Goal: Check status: Check status

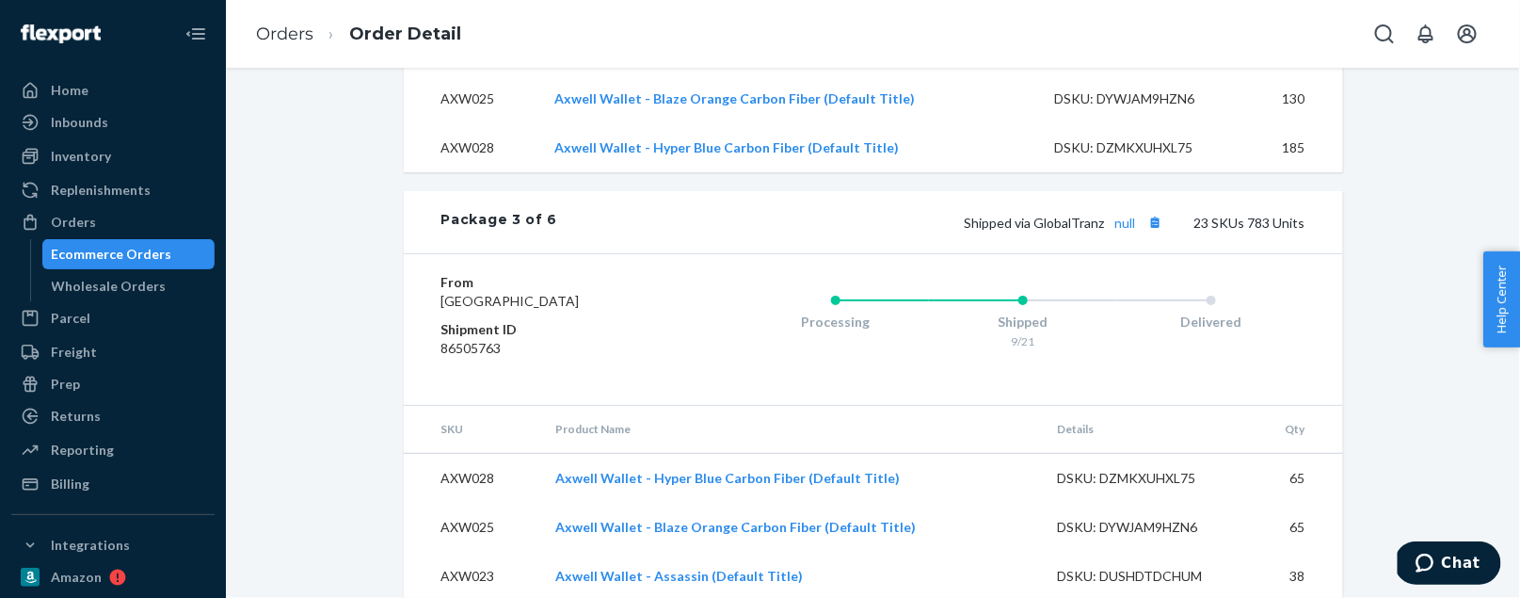
scroll to position [4995, 0]
click at [1158, 235] on button "Copy tracking number" at bounding box center [1156, 223] width 24 height 24
click at [1165, 235] on button "Copy tracking number" at bounding box center [1156, 223] width 24 height 24
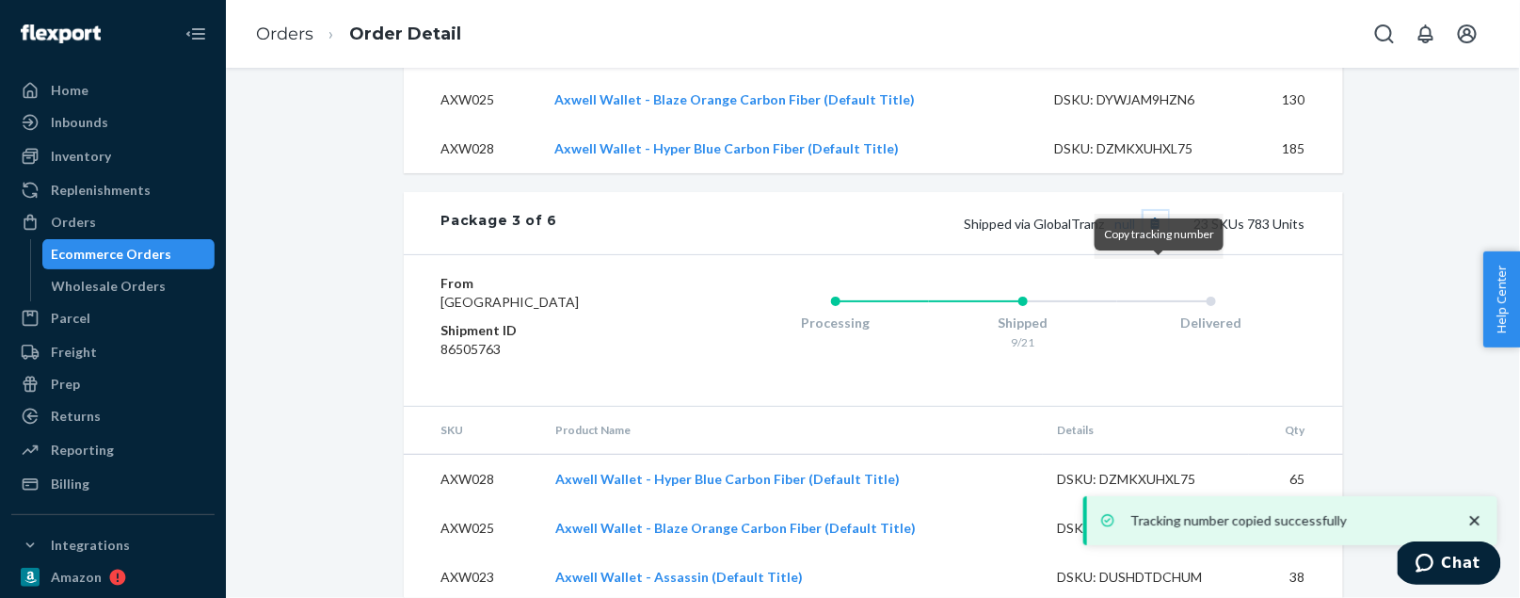
click at [1165, 235] on button "Copy tracking number" at bounding box center [1156, 223] width 24 height 24
click at [987, 232] on span "Shipped via GlobalTranz null" at bounding box center [1066, 224] width 203 height 16
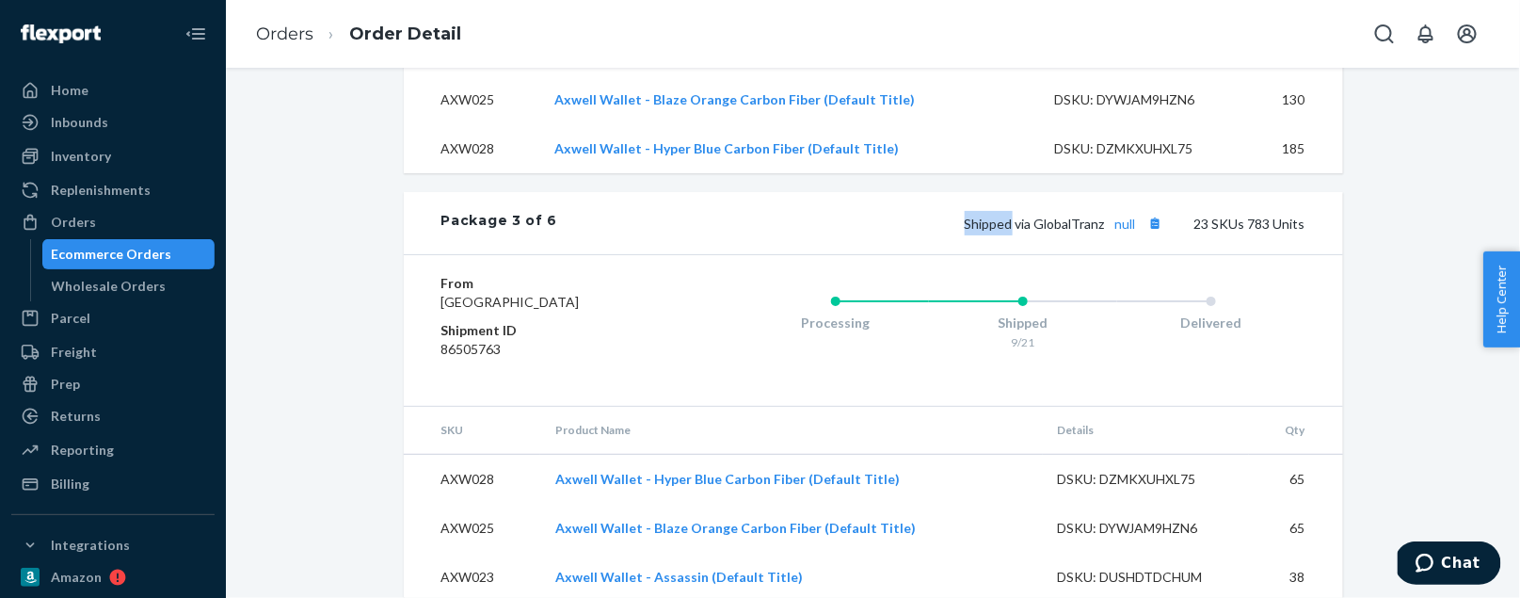
click at [987, 232] on span "Shipped via GlobalTranz null" at bounding box center [1066, 224] width 203 height 16
click at [1048, 232] on span "Shipped via GlobalTranz null" at bounding box center [1066, 224] width 203 height 16
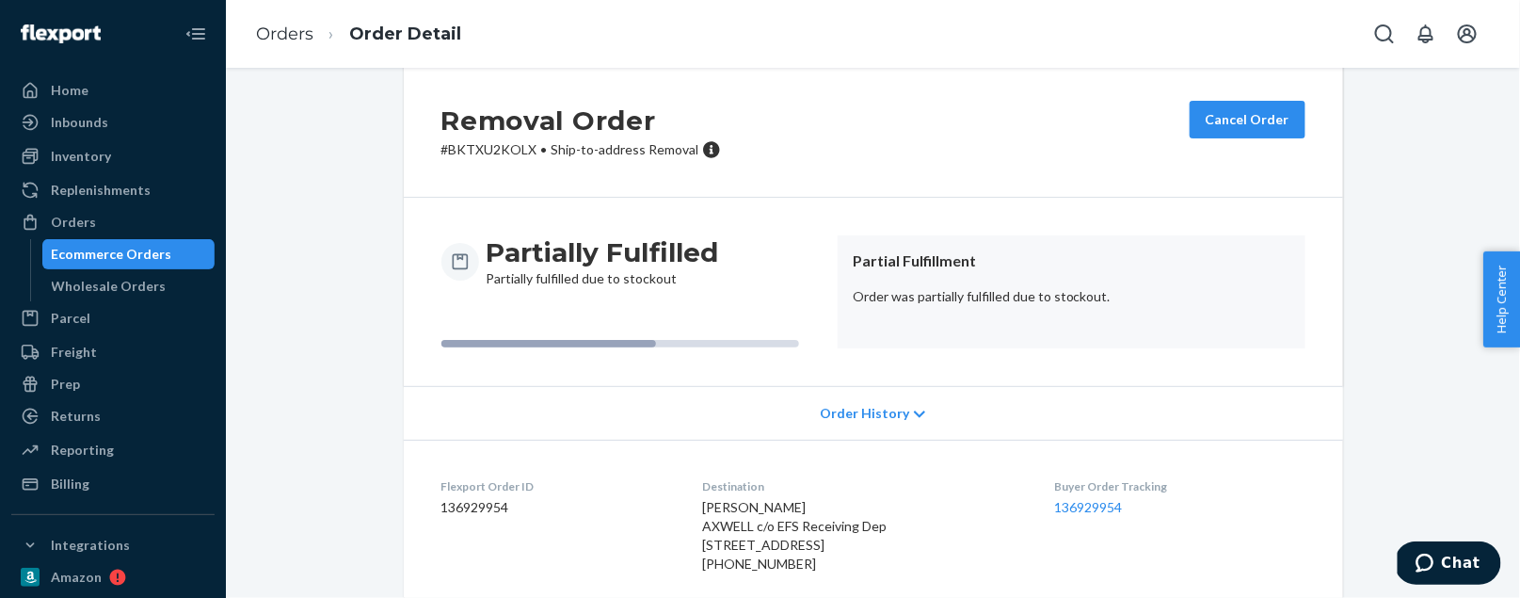
scroll to position [58, 0]
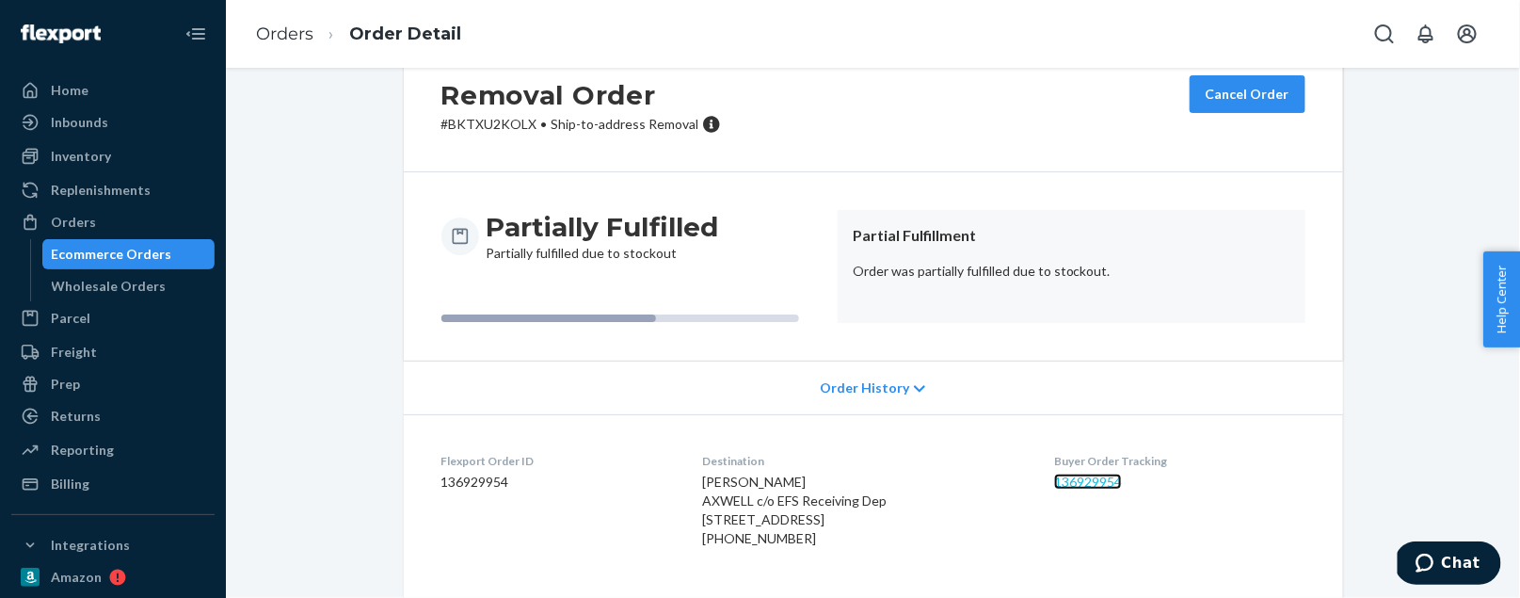
click at [1116, 474] on link "136929954" at bounding box center [1088, 481] width 68 height 16
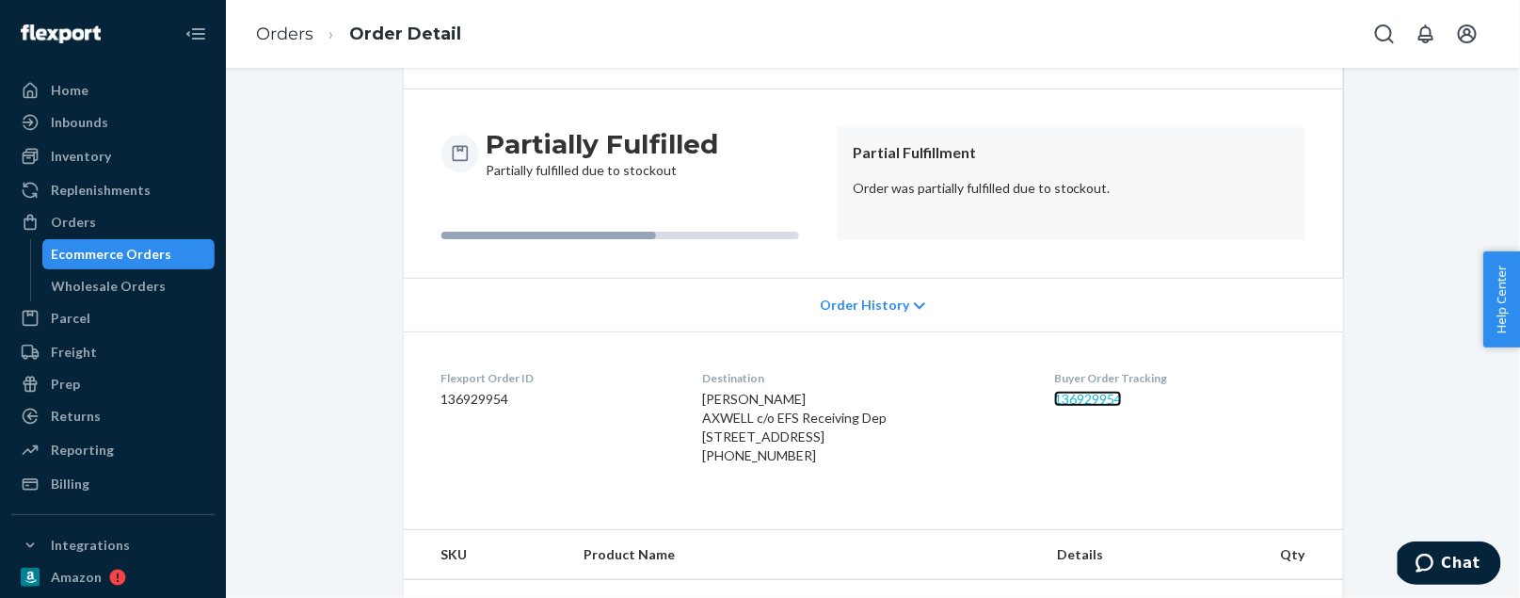
scroll to position [0, 0]
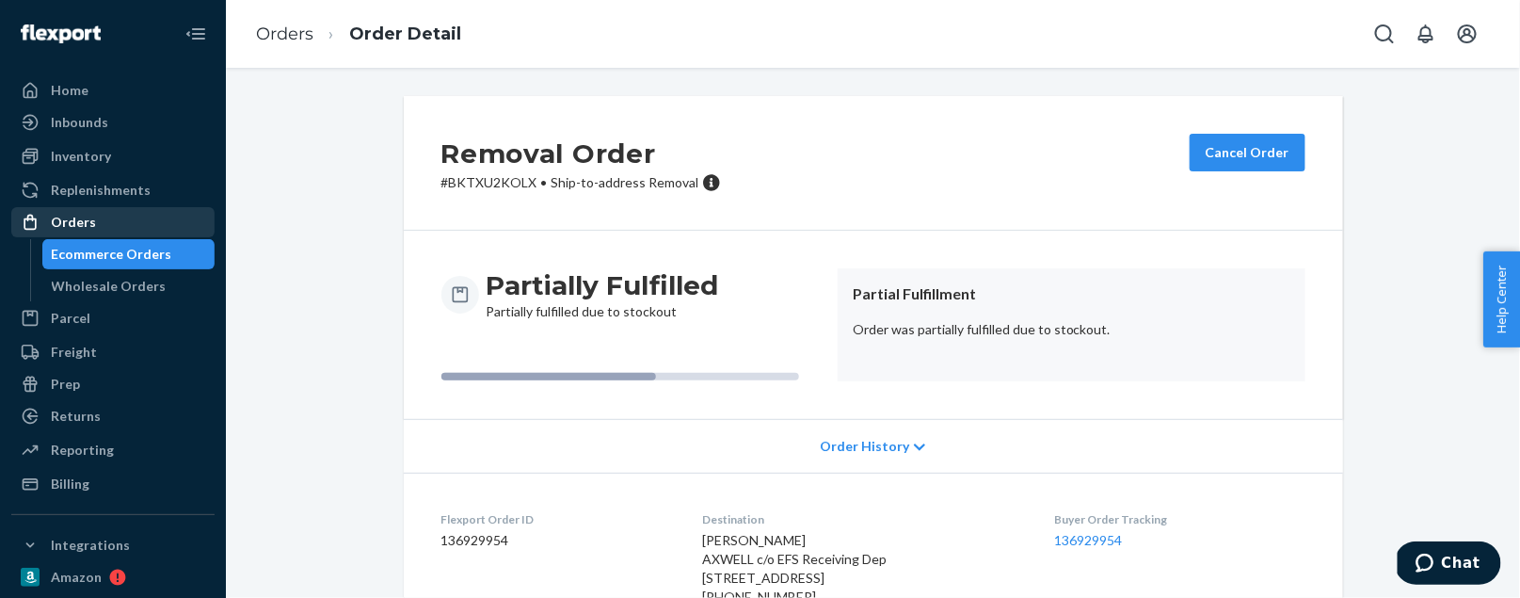
click at [60, 220] on div "Orders" at bounding box center [73, 222] width 45 height 19
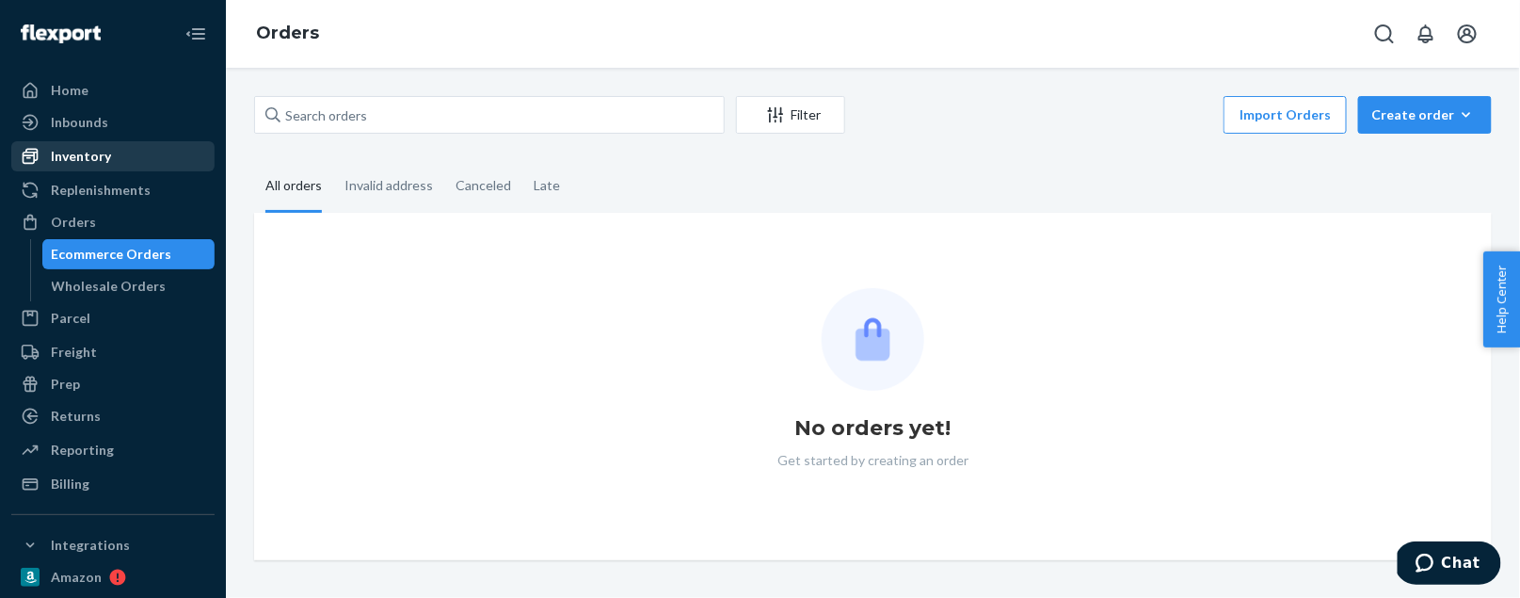
click at [73, 166] on div "Inventory" at bounding box center [113, 156] width 200 height 26
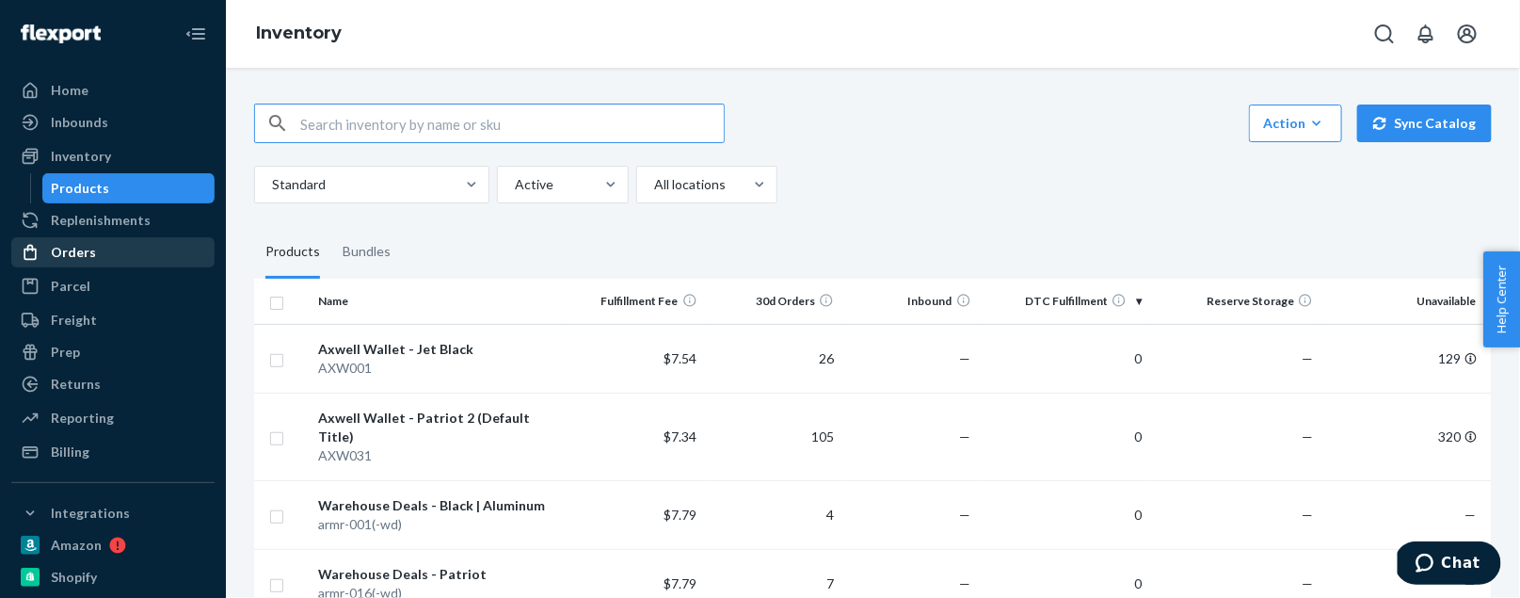
click at [72, 257] on div "Orders" at bounding box center [73, 252] width 45 height 19
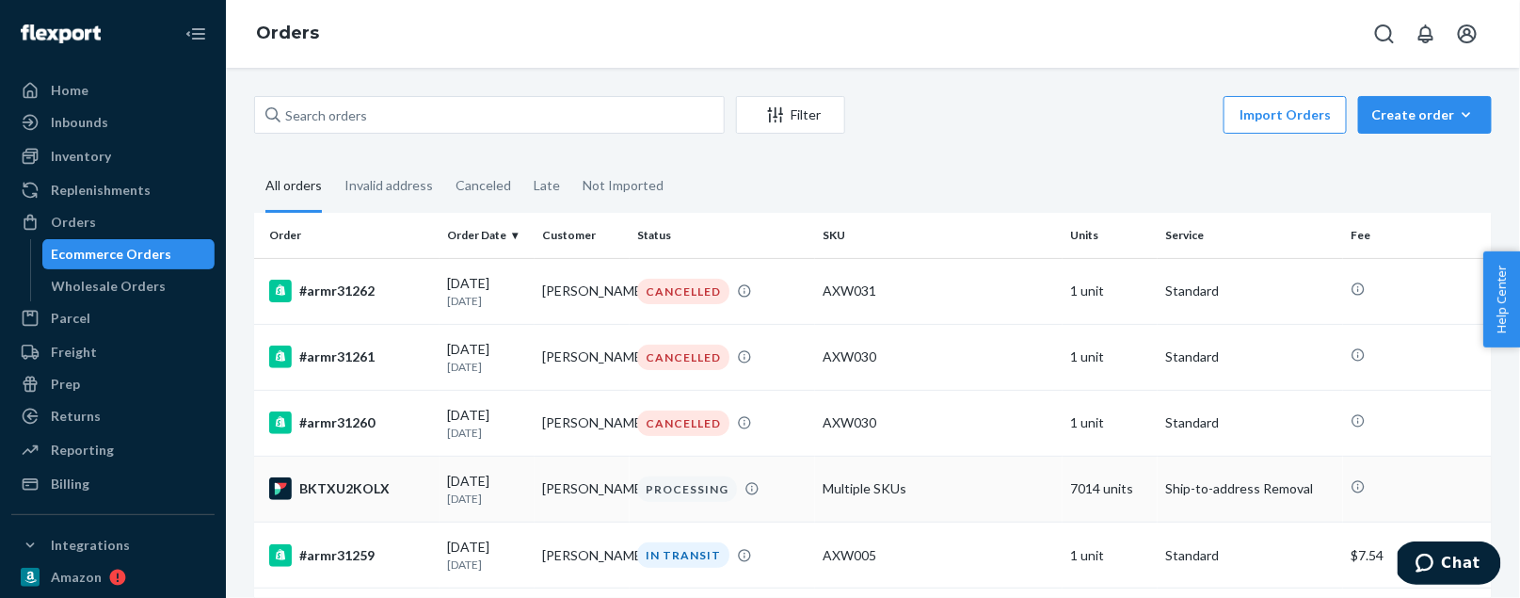
click at [475, 480] on div "[DATE] [DATE]" at bounding box center [487, 489] width 80 height 35
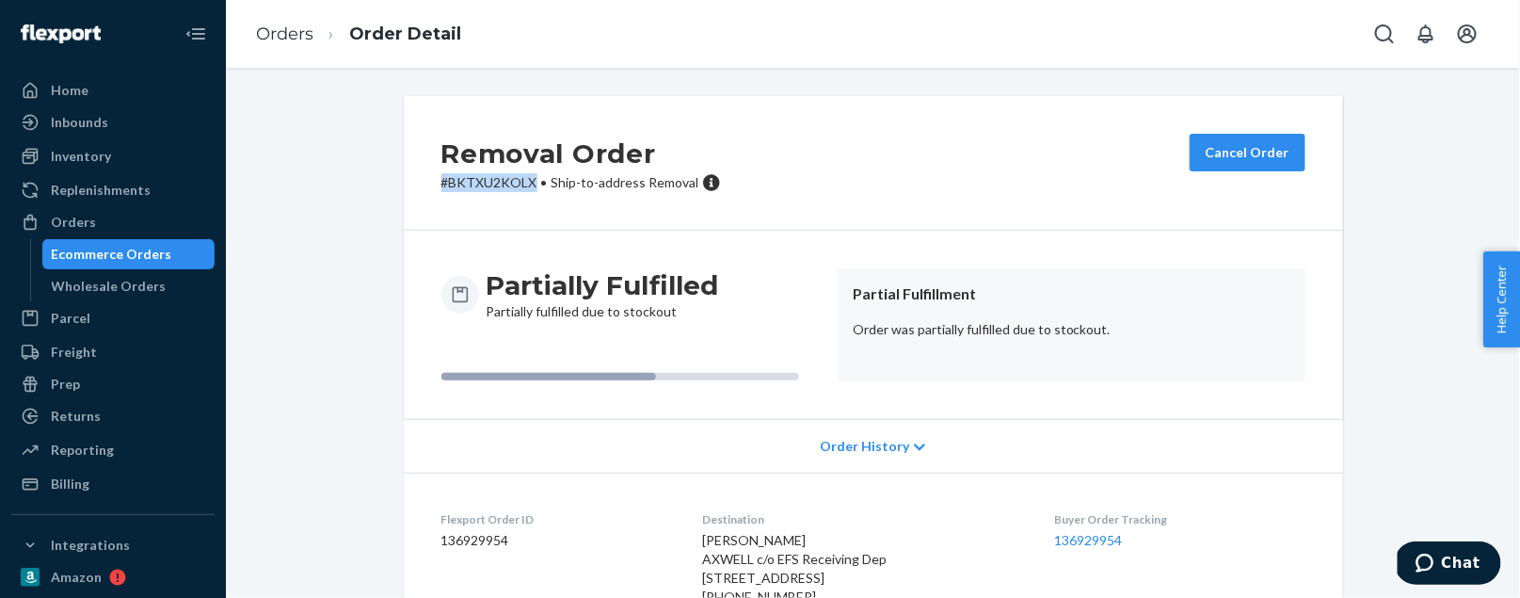
drag, startPoint x: 534, startPoint y: 183, endPoint x: 439, endPoint y: 175, distance: 95.4
click at [439, 175] on div "Removal Order # BKTXU2KOLX • Ship-to-address Removal Cancel Order" at bounding box center [873, 163] width 939 height 135
copy p "# BKTXU2KOLX"
click at [1088, 541] on link "136929954" at bounding box center [1088, 540] width 68 height 16
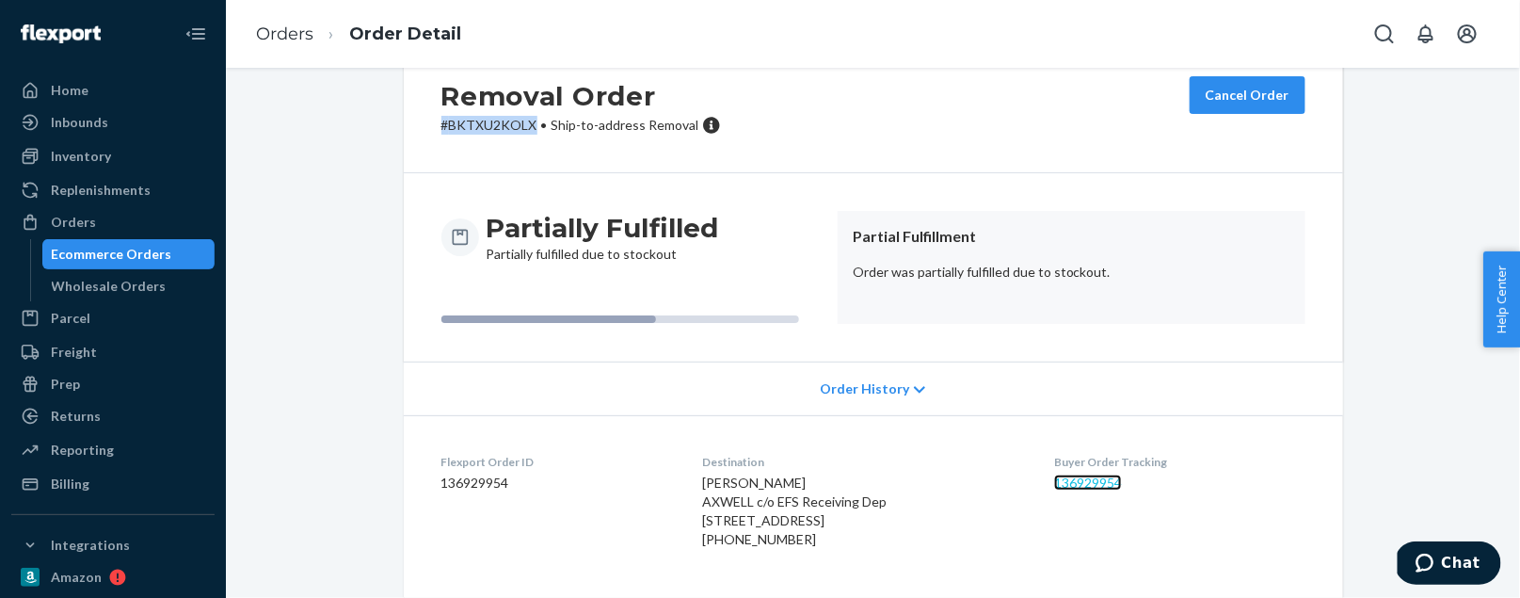
scroll to position [85, 0]
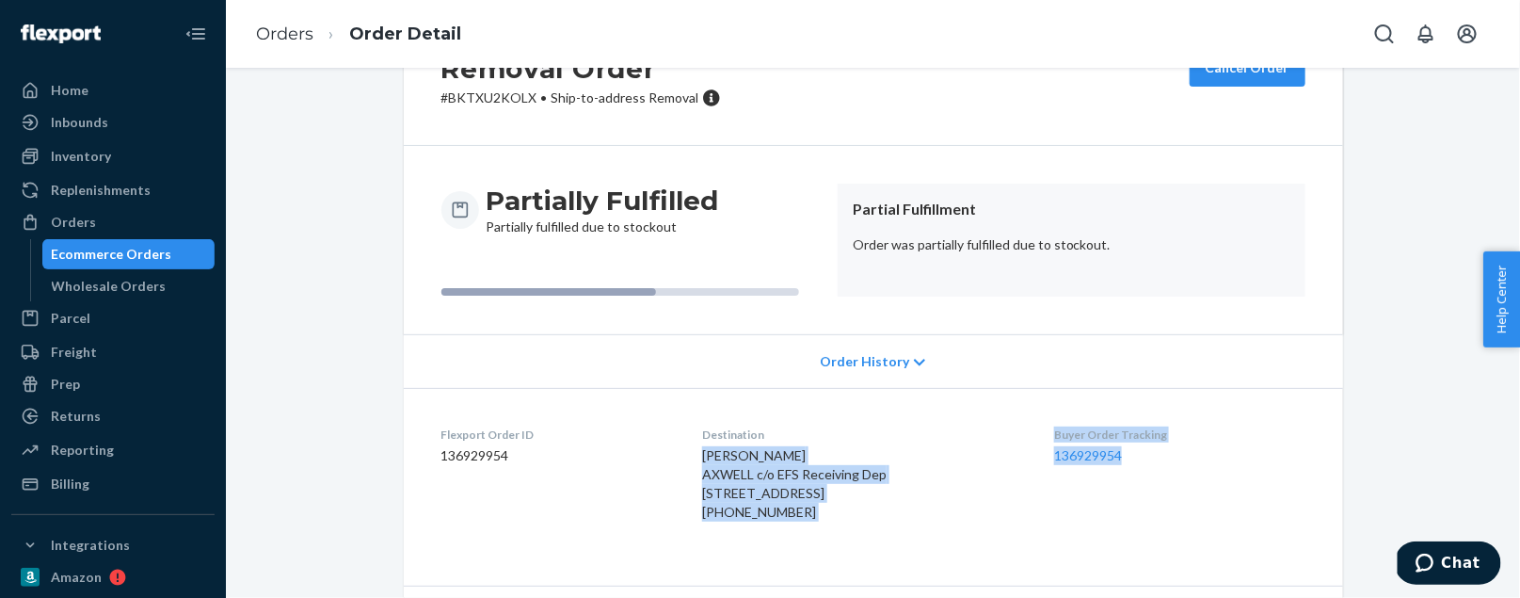
drag, startPoint x: 1147, startPoint y: 449, endPoint x: 1039, endPoint y: 426, distance: 110.6
click at [1039, 426] on dl "Flexport Order ID 136929954 Destination [PERSON_NAME] AXWELL c/o EFS Receiving …" at bounding box center [873, 477] width 939 height 179
copy dl "[PERSON_NAME] AXWELL c/o EFS Receiving Dep [STREET_ADDRESS] US [PHONE_NUMBER] B…"
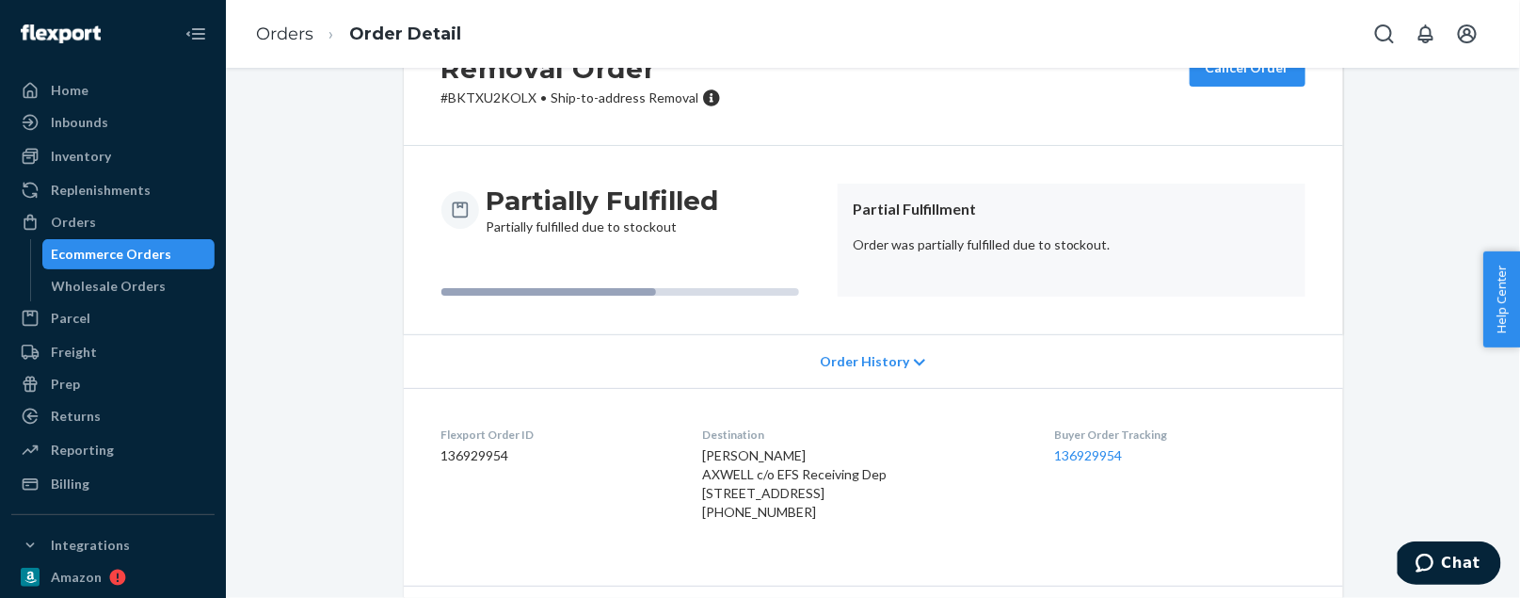
click at [1159, 470] on div "Buyer Order Tracking 136929954" at bounding box center [1179, 477] width 250 height 103
drag, startPoint x: 1157, startPoint y: 470, endPoint x: 1062, endPoint y: 432, distance: 102.3
click at [1062, 432] on div "Buyer Order Tracking 136929954" at bounding box center [1179, 477] width 250 height 103
copy div "Buyer Order Tracking 136929954"
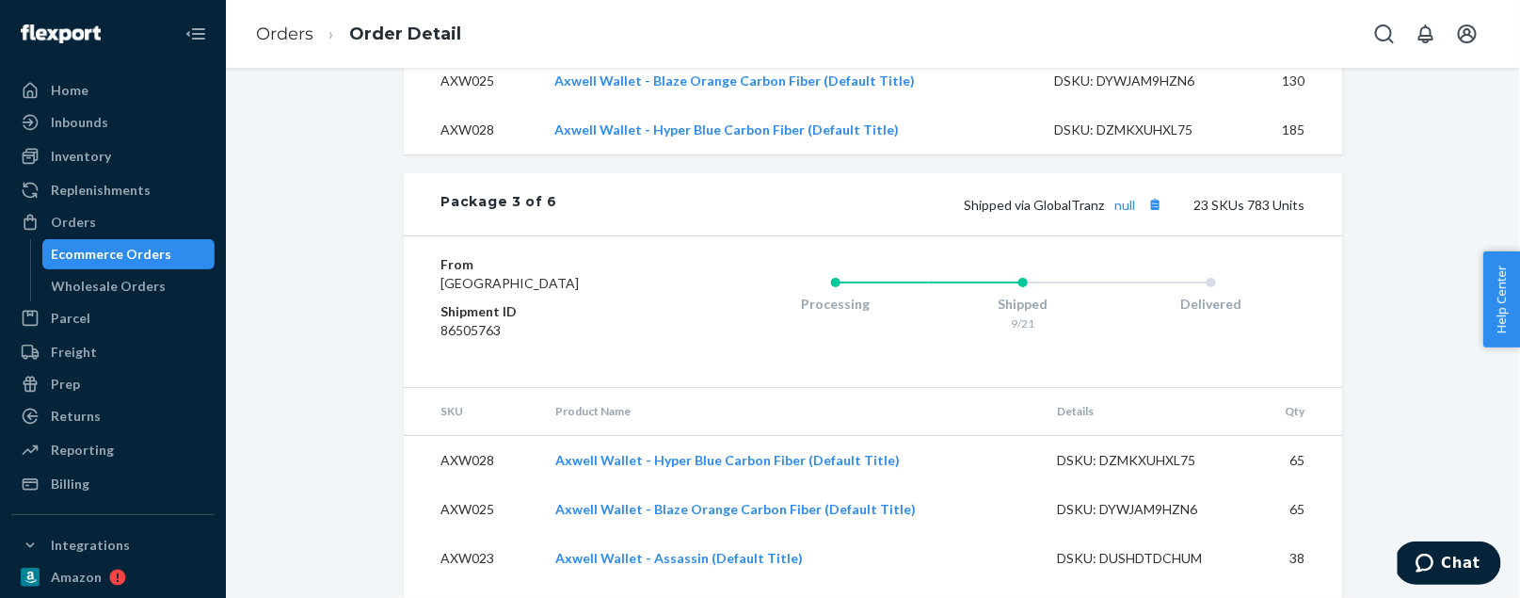
scroll to position [5000, 0]
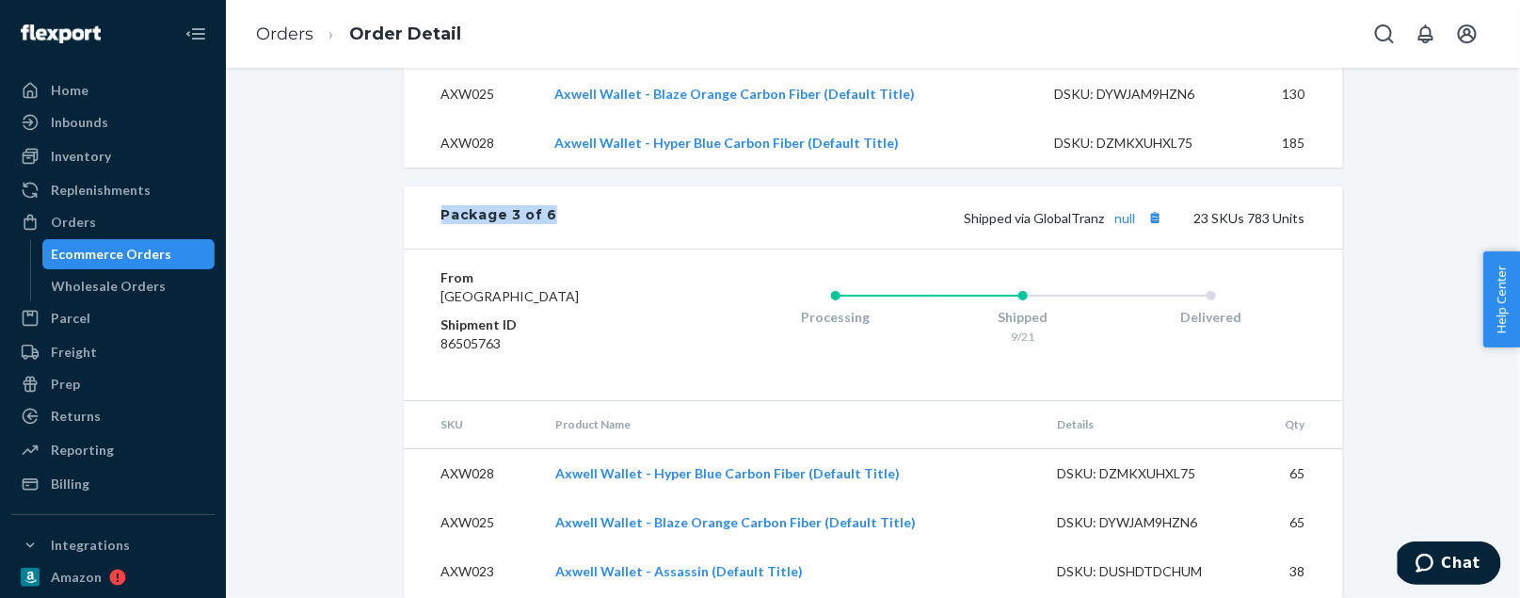
drag, startPoint x: 577, startPoint y: 268, endPoint x: 434, endPoint y: 269, distance: 143.1
click at [434, 249] on div "Package 3 of 6 Shipped via GlobalTranz null 23 SKUs 783 Units" at bounding box center [873, 217] width 939 height 62
copy div "Package 3 of 6"
click at [71, 217] on div "Orders" at bounding box center [73, 222] width 45 height 19
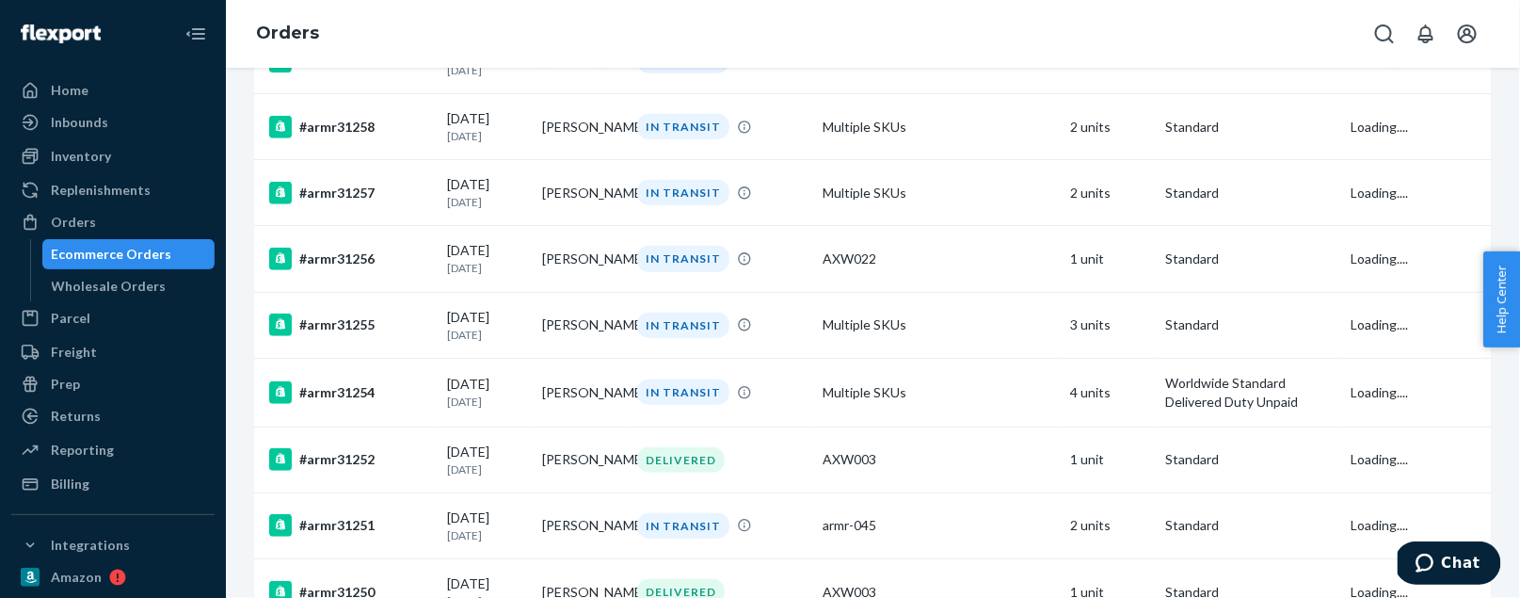
scroll to position [500, 0]
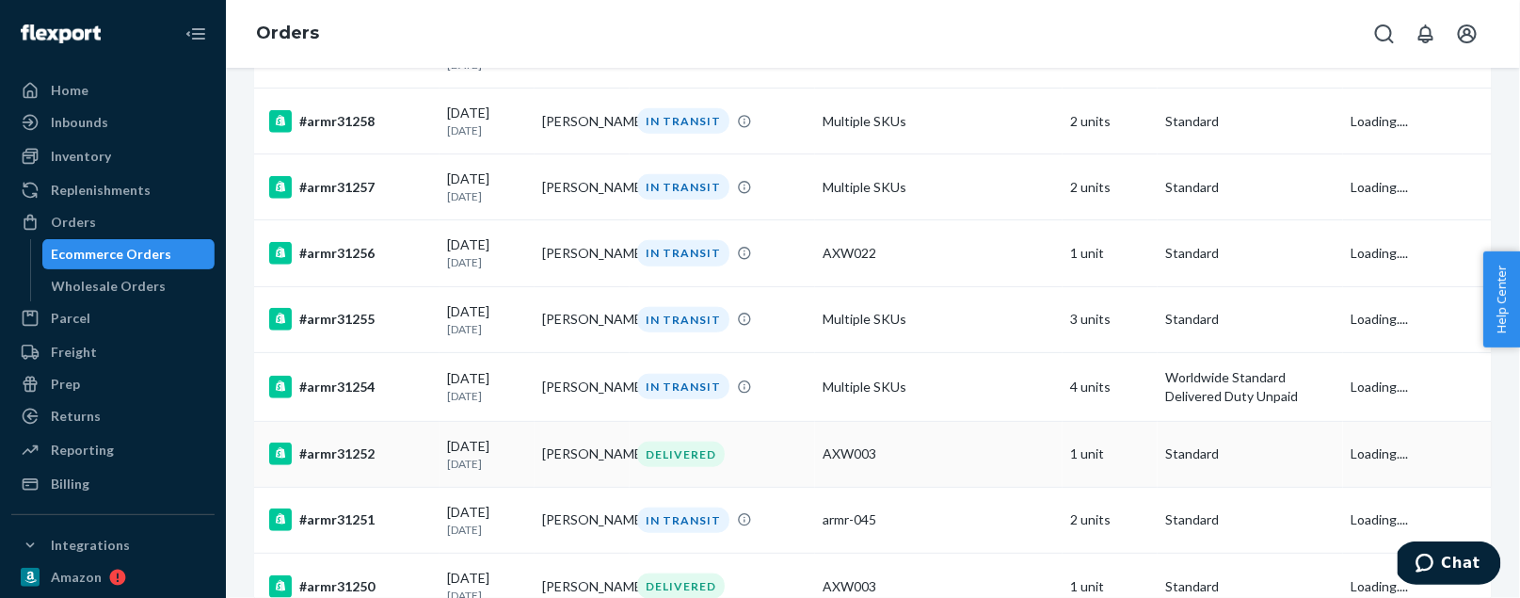
click at [349, 465] on div "#armr31252" at bounding box center [350, 453] width 163 height 23
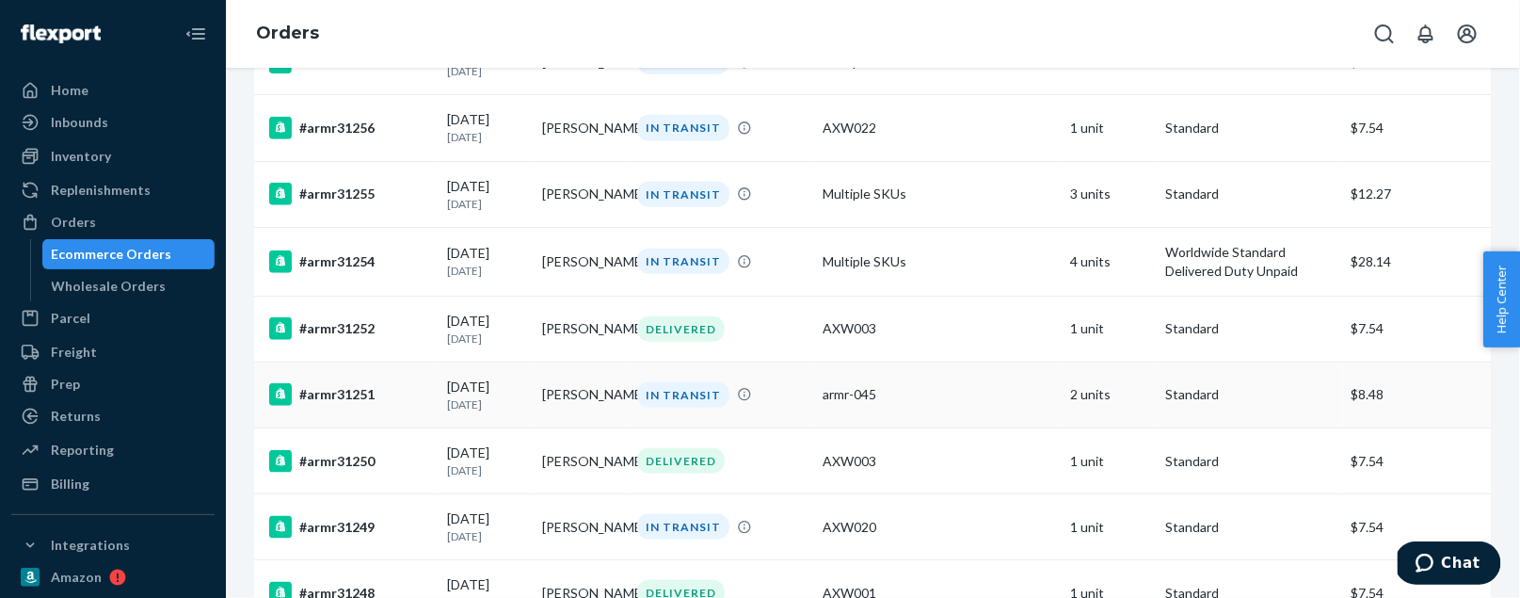
scroll to position [699, 0]
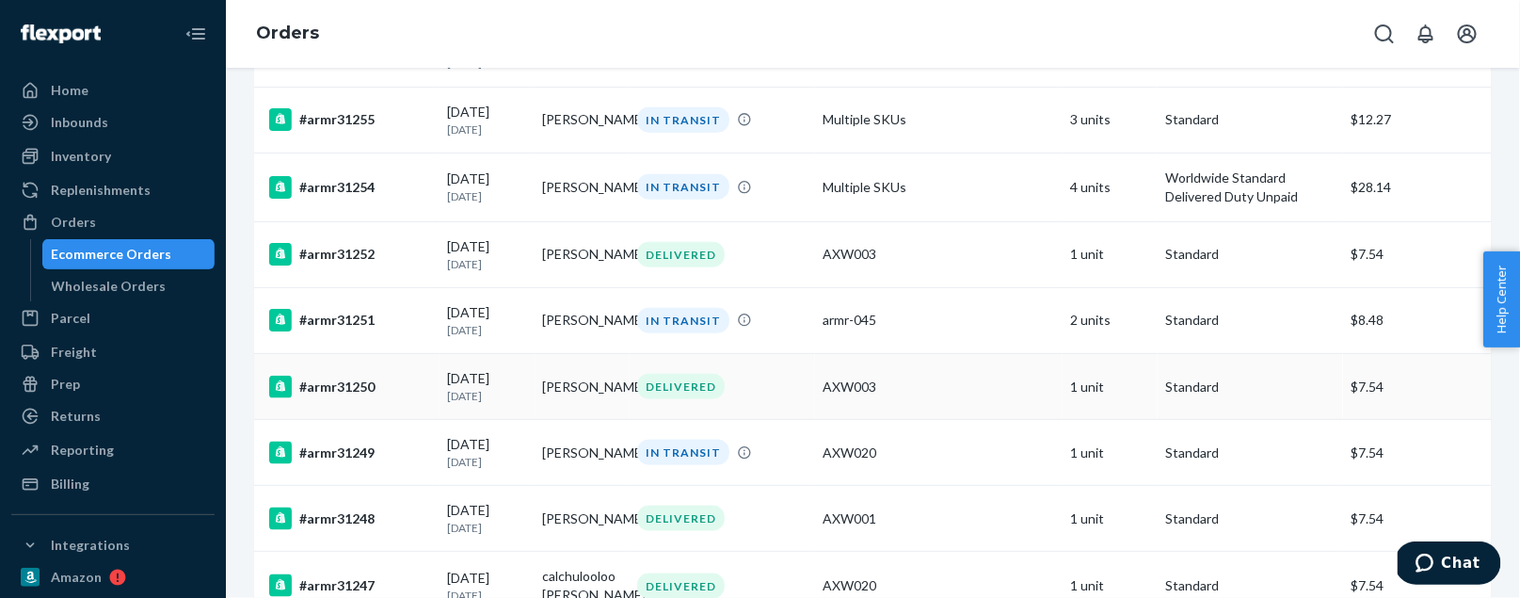
click at [344, 396] on div "#armr31250" at bounding box center [350, 387] width 163 height 23
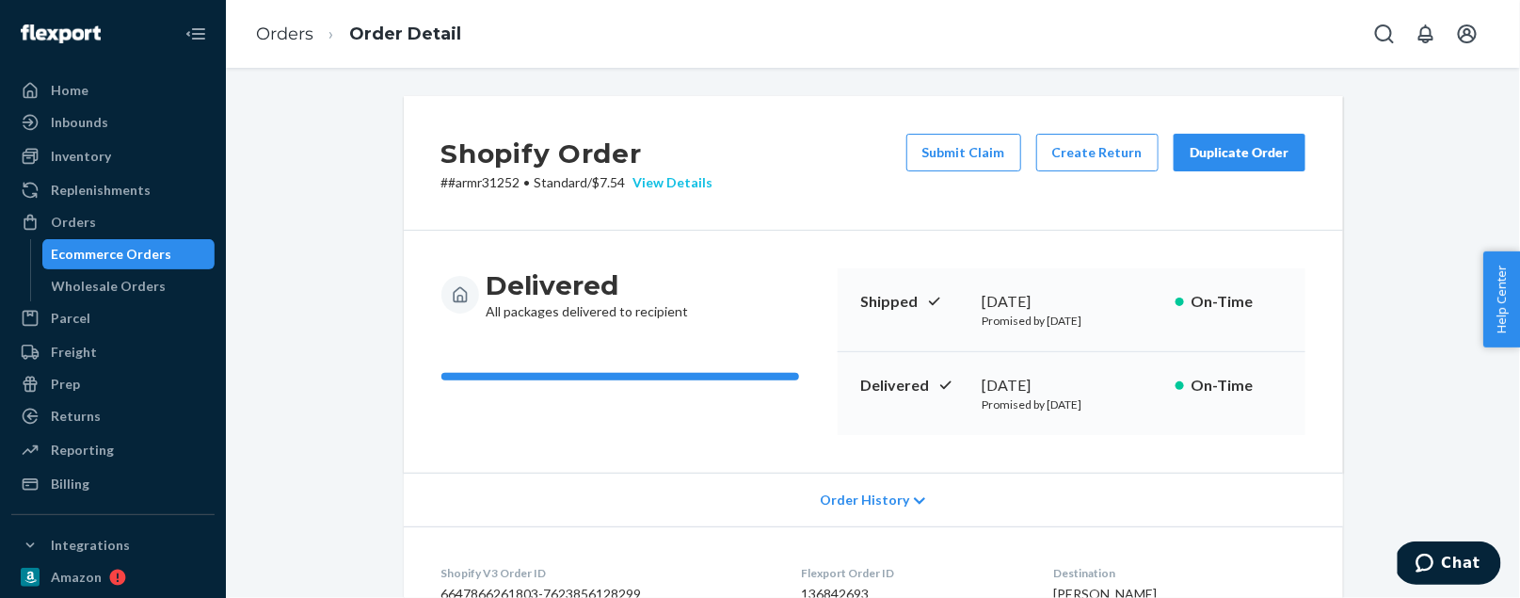
click at [677, 182] on div "View Details" at bounding box center [670, 182] width 88 height 19
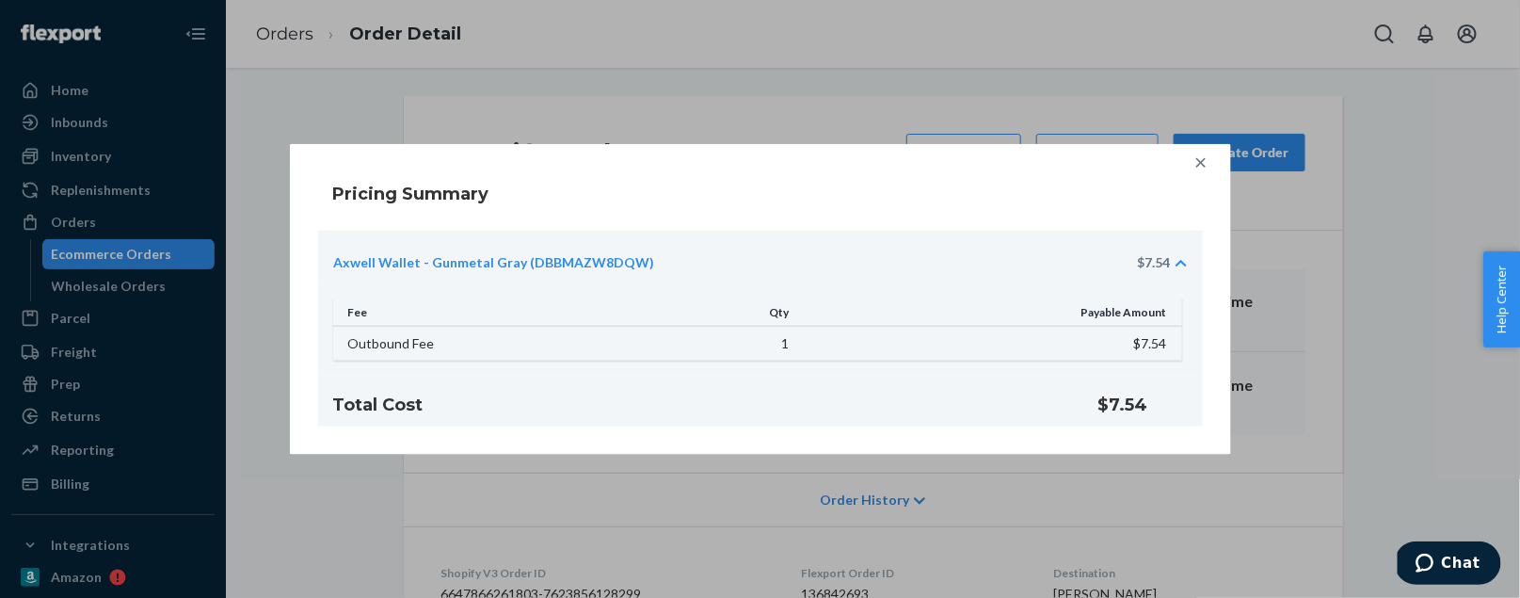
click at [1197, 152] on div at bounding box center [1201, 162] width 38 height 38
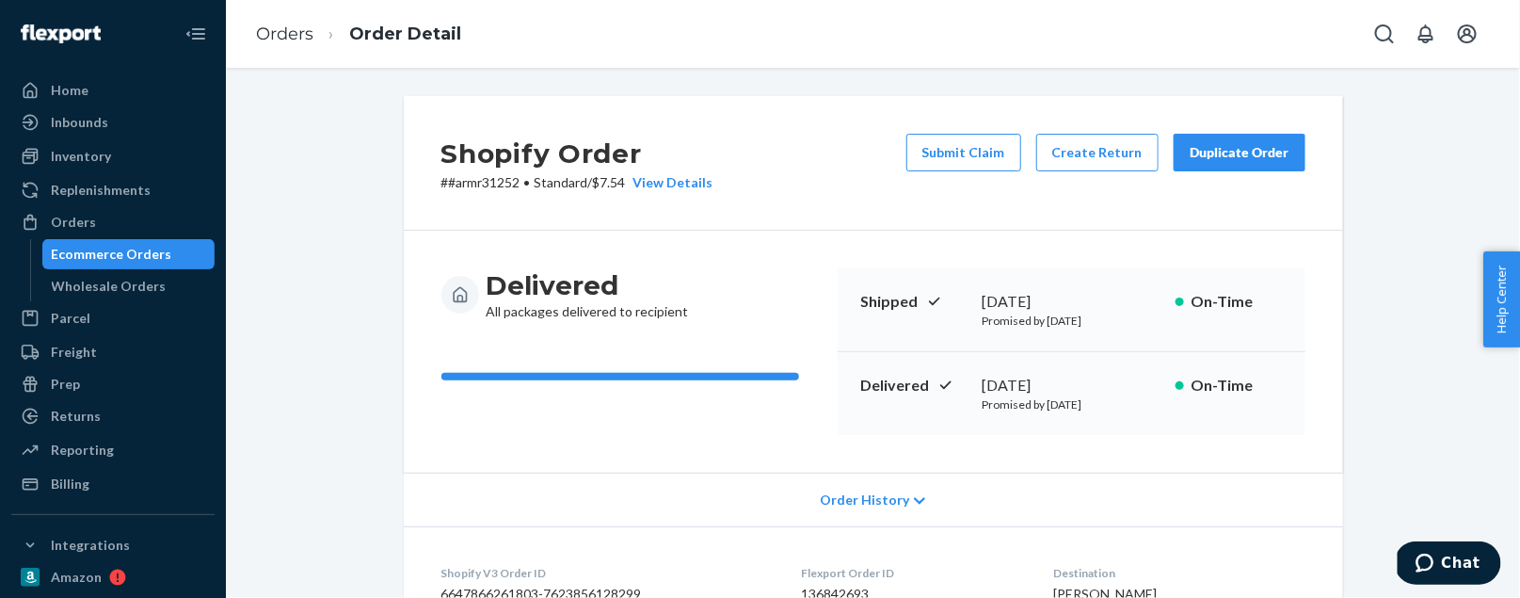
click at [104, 265] on div "Ecommerce Orders" at bounding box center [128, 254] width 169 height 26
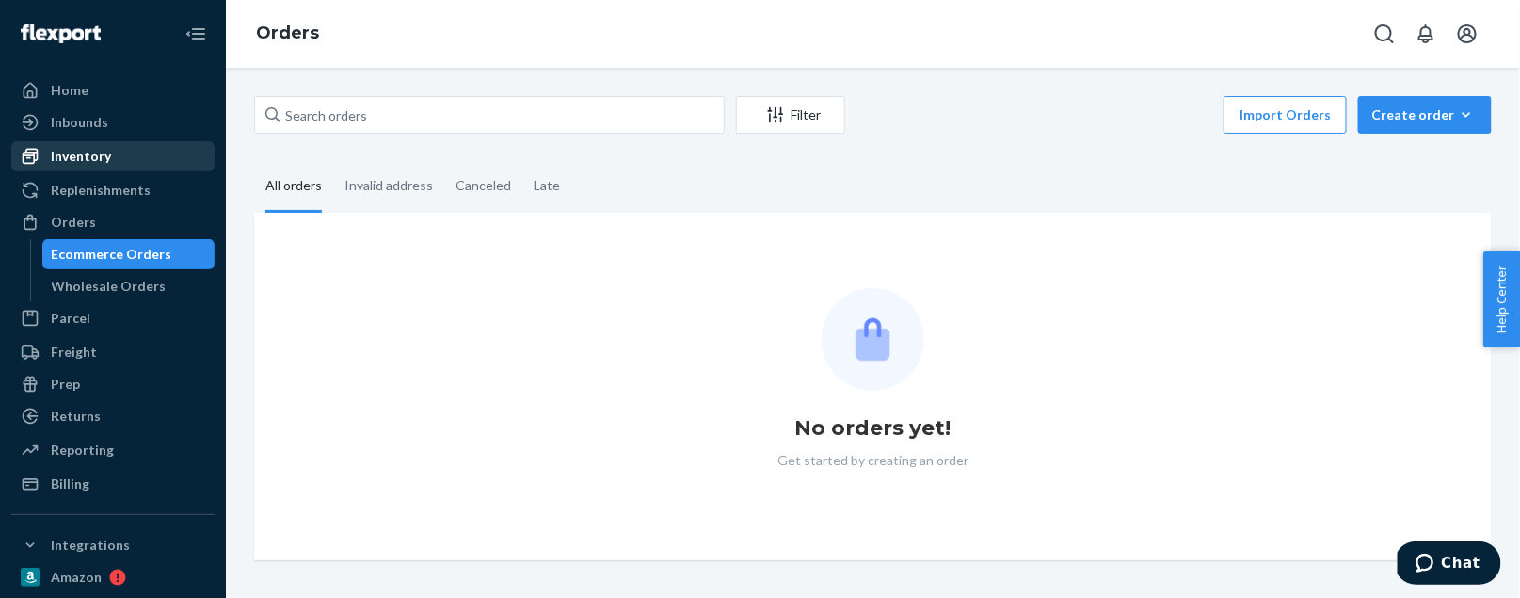
click at [104, 148] on div "Inventory" at bounding box center [81, 156] width 60 height 19
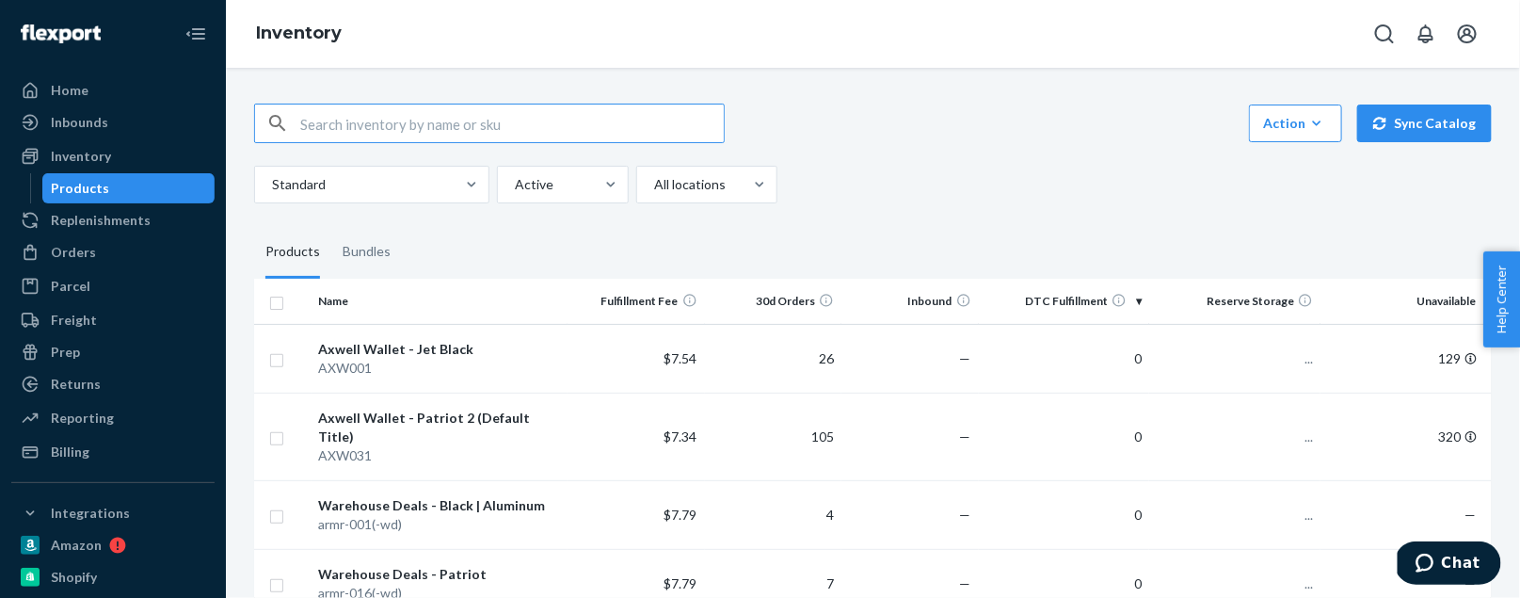
scroll to position [63, 0]
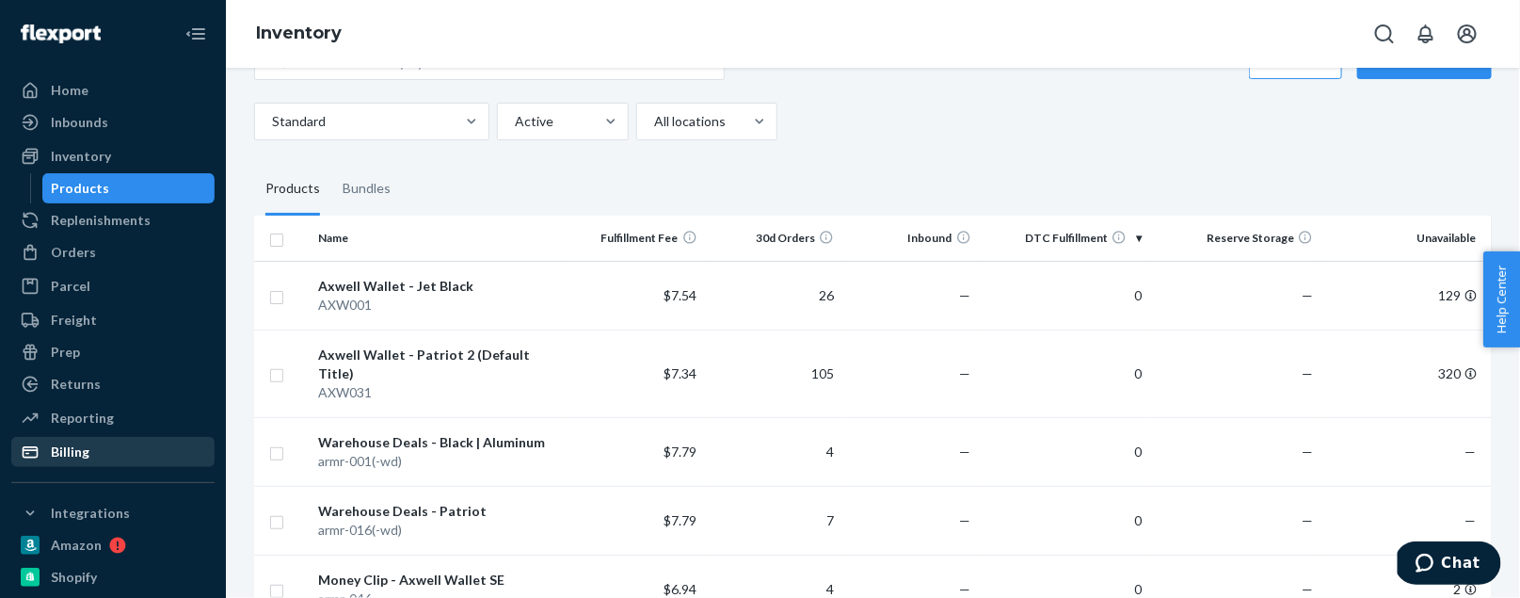
click at [71, 442] on div "Billing" at bounding box center [70, 451] width 39 height 19
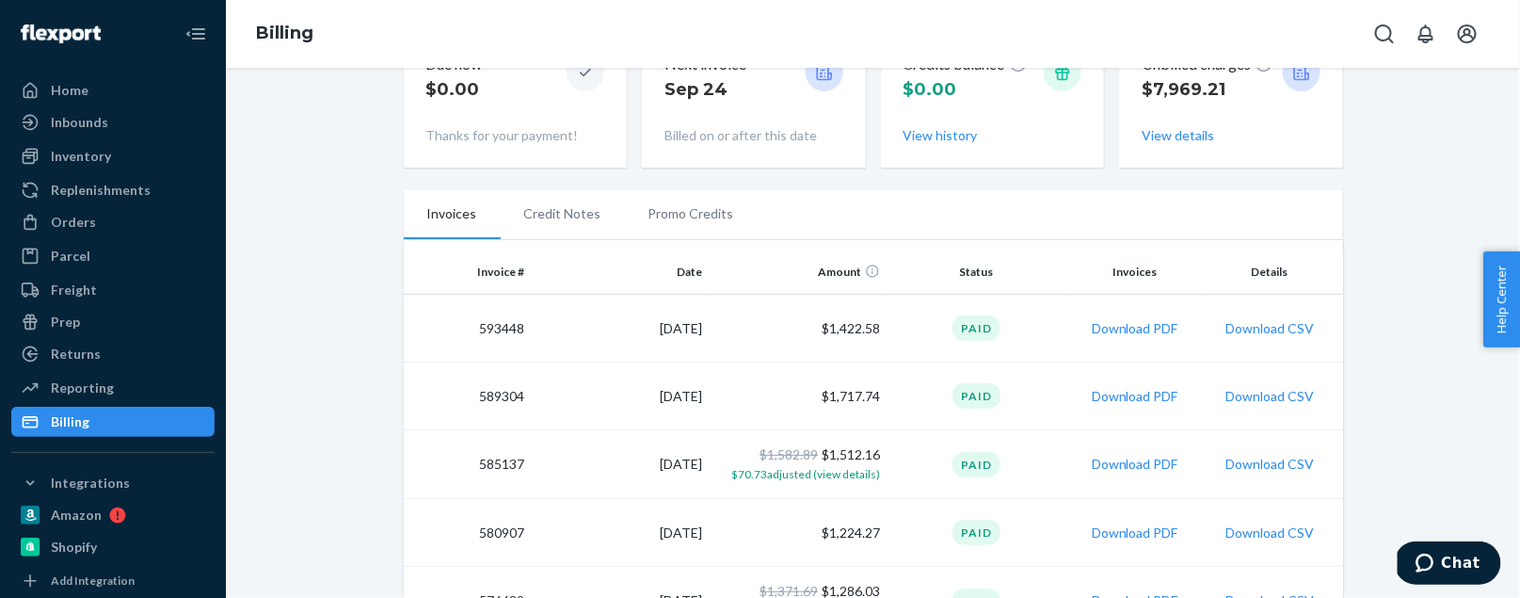
scroll to position [35, 0]
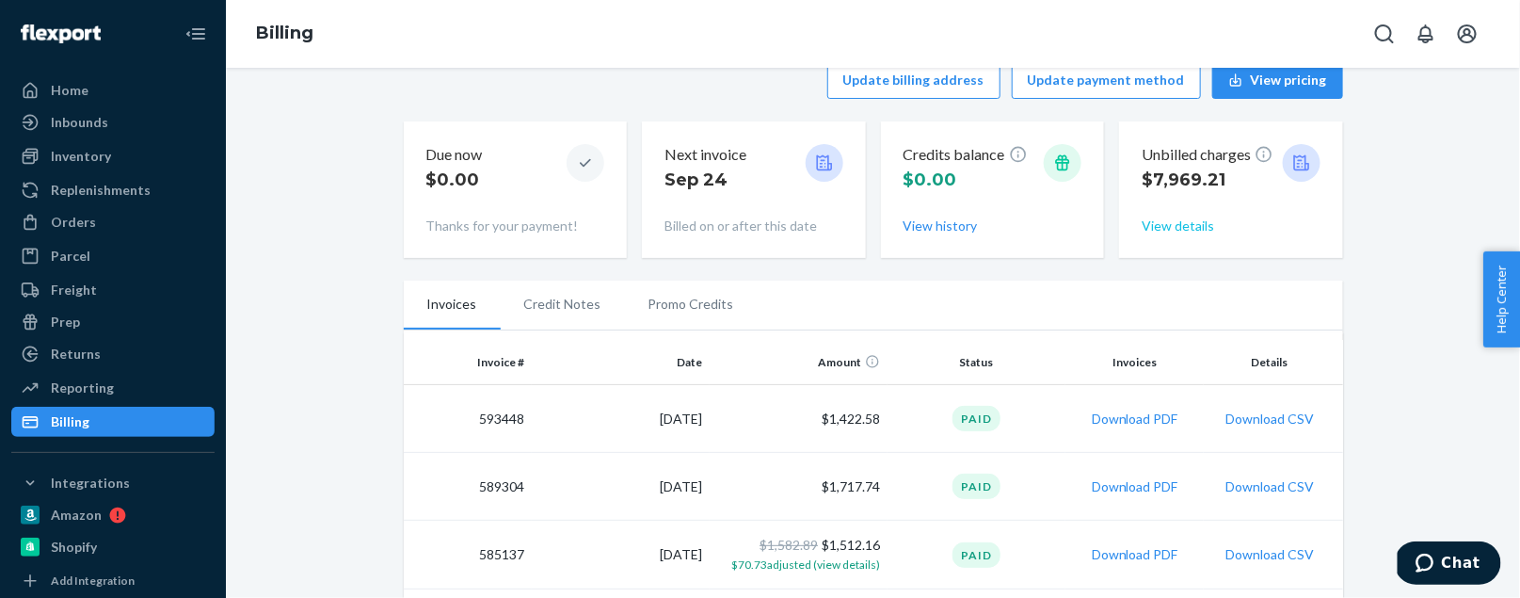
click at [1162, 223] on button "View details" at bounding box center [1178, 225] width 72 height 19
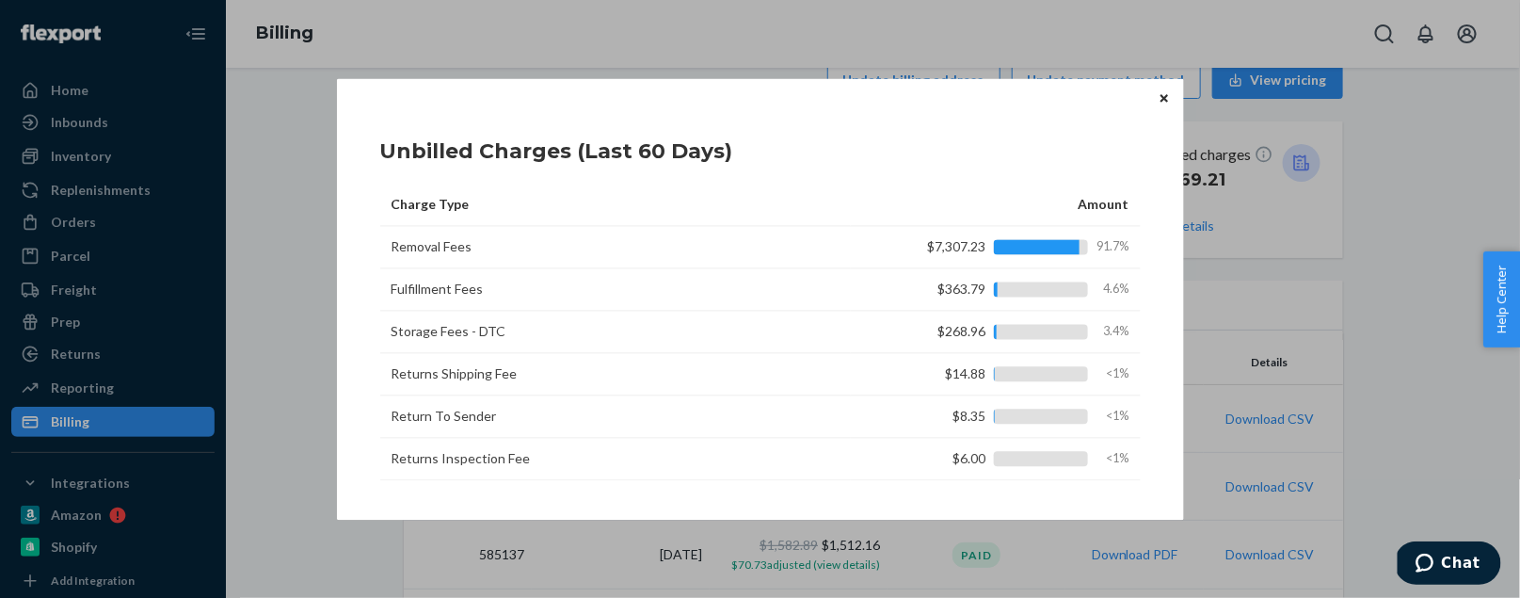
click at [1163, 104] on icon "Close" at bounding box center [1165, 98] width 8 height 11
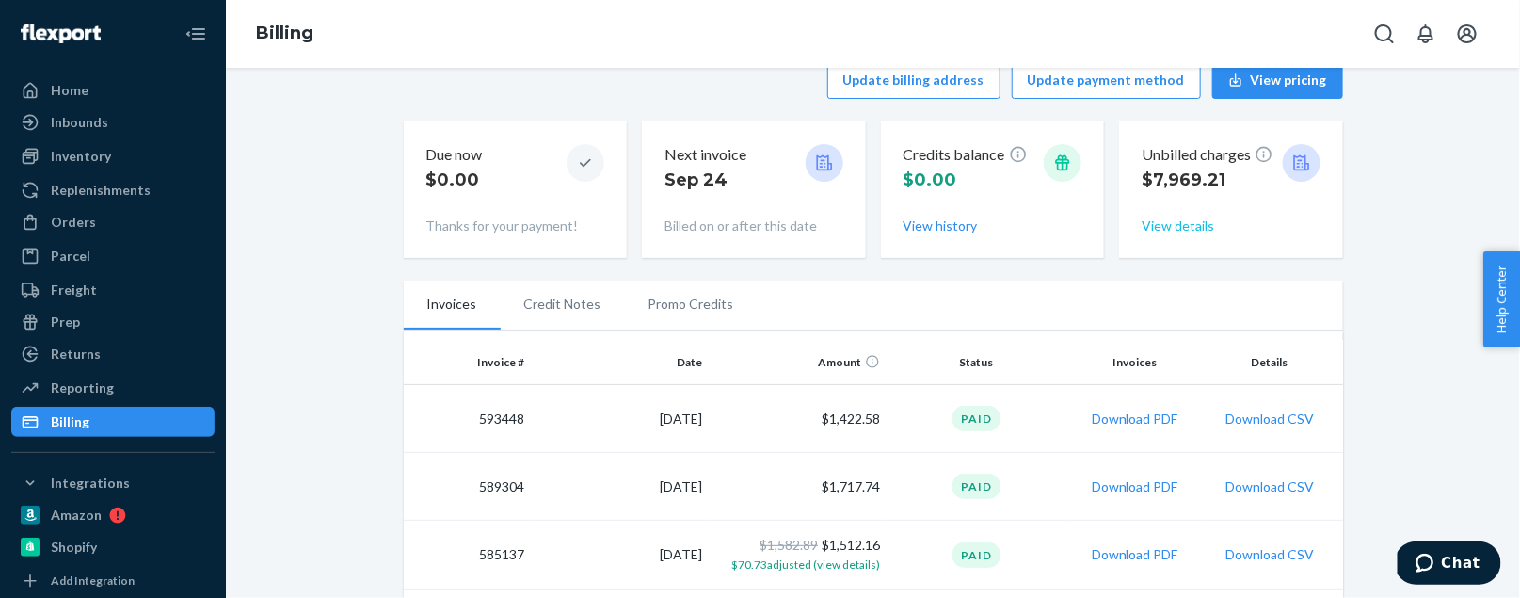
click at [1156, 227] on button "View details" at bounding box center [1178, 225] width 72 height 19
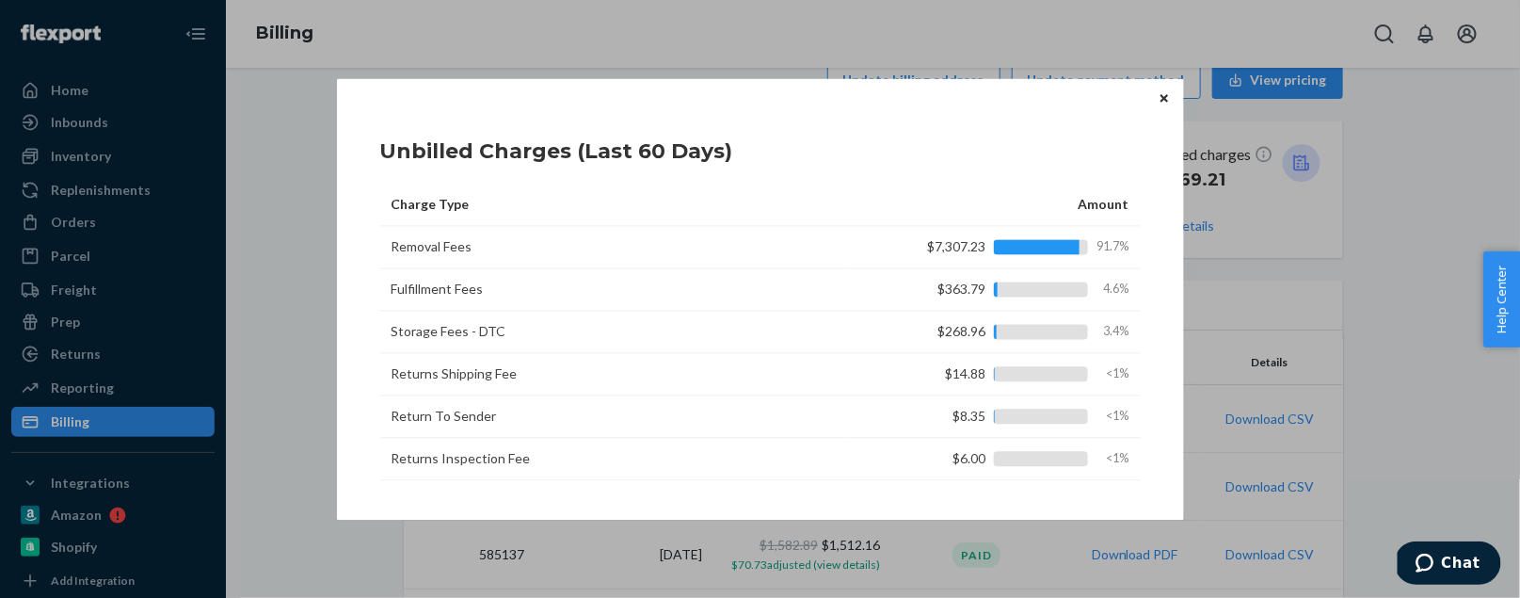
click at [1164, 101] on icon "Close" at bounding box center [1165, 98] width 8 height 8
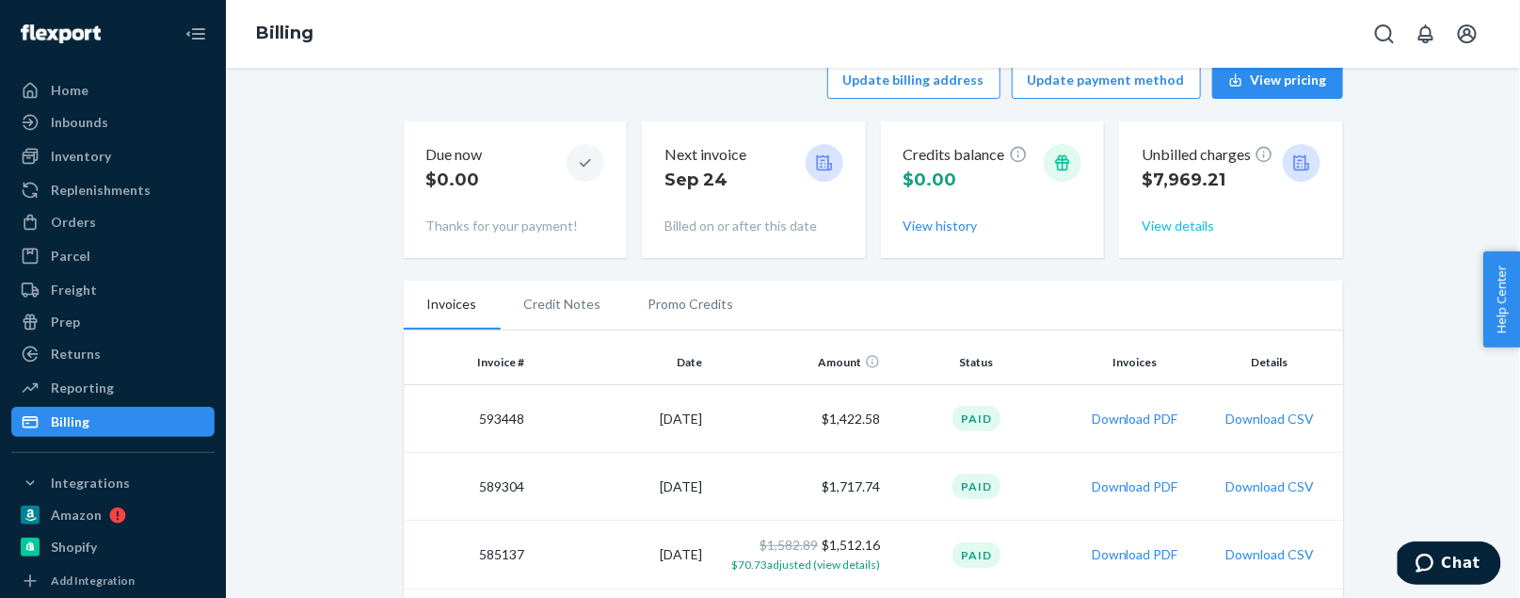
click at [1195, 224] on button "View details" at bounding box center [1178, 225] width 72 height 19
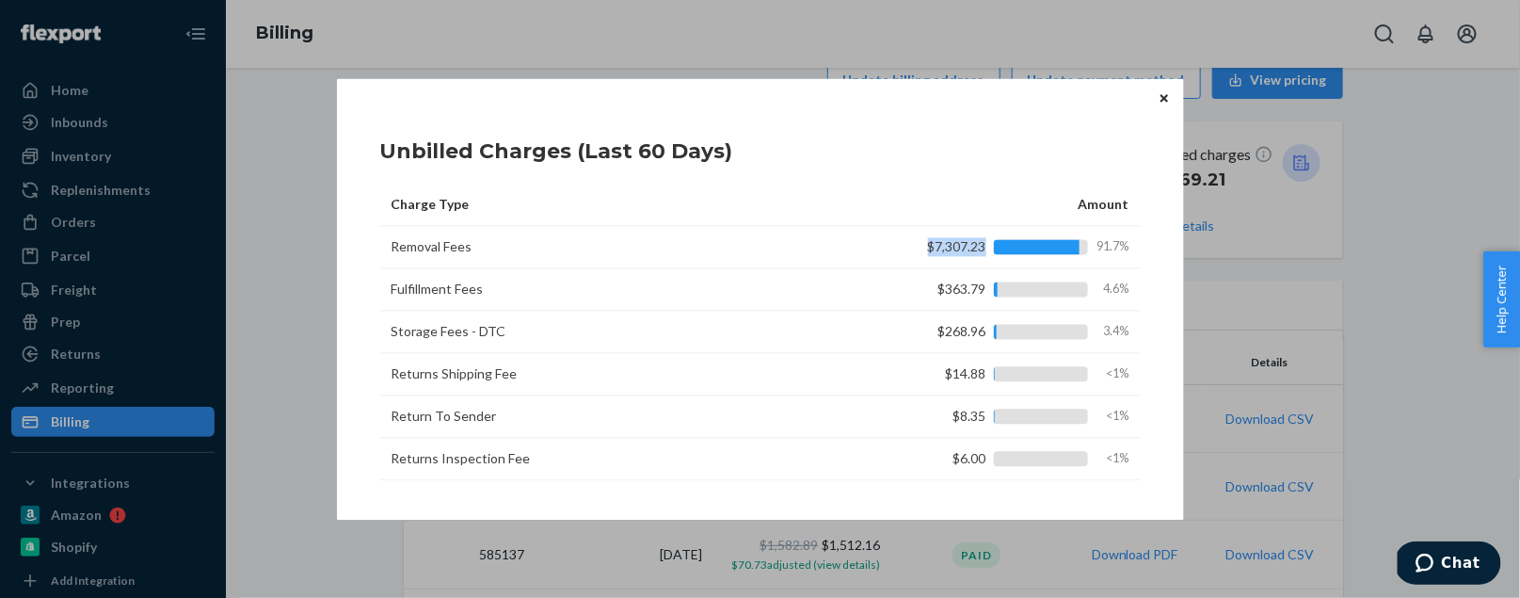
drag, startPoint x: 987, startPoint y: 246, endPoint x: 929, endPoint y: 248, distance: 58.4
click at [928, 248] on div "$7,307.23 91.7%" at bounding box center [1005, 246] width 249 height 19
copy div "$7,307.23"
click at [1155, 111] on div "Unbilled Charges (Last 60 Days) Charge Type Amount Removal Fees $7,307.23 91.7%…" at bounding box center [760, 298] width 791 height 385
click at [1160, 103] on button "Close" at bounding box center [1164, 98] width 19 height 21
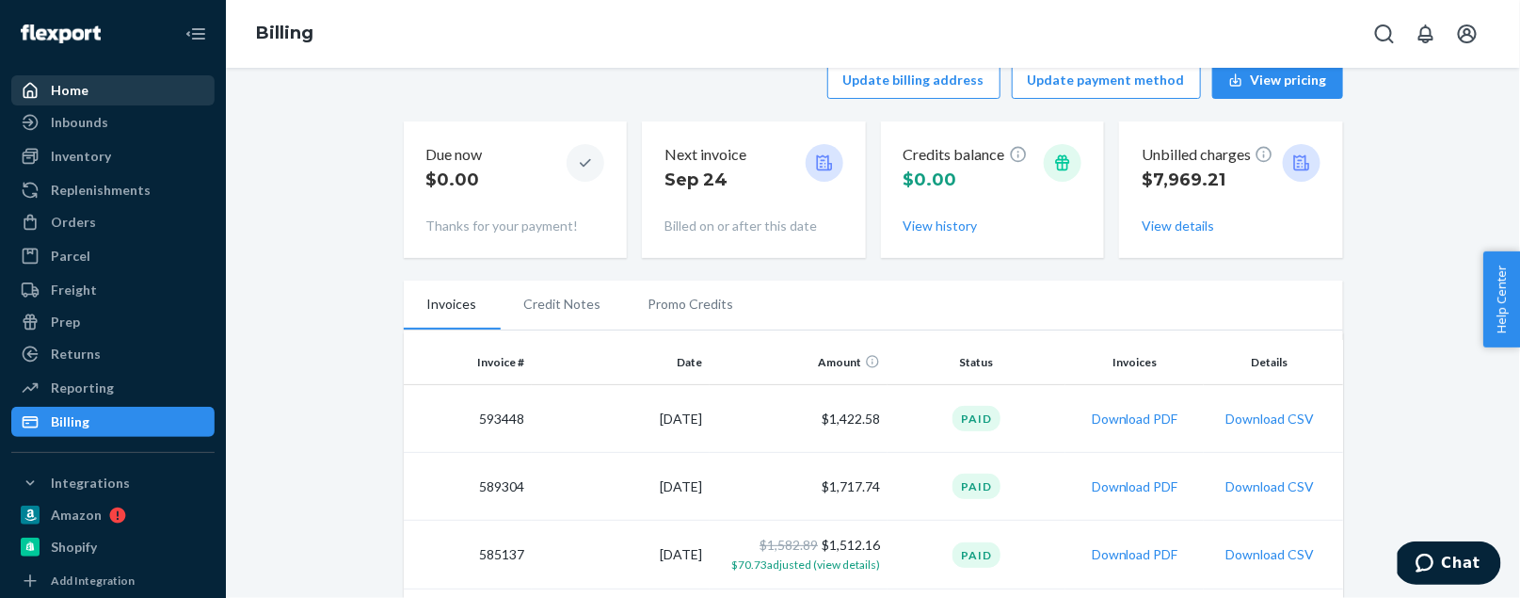
click at [67, 96] on div "Home" at bounding box center [70, 90] width 38 height 19
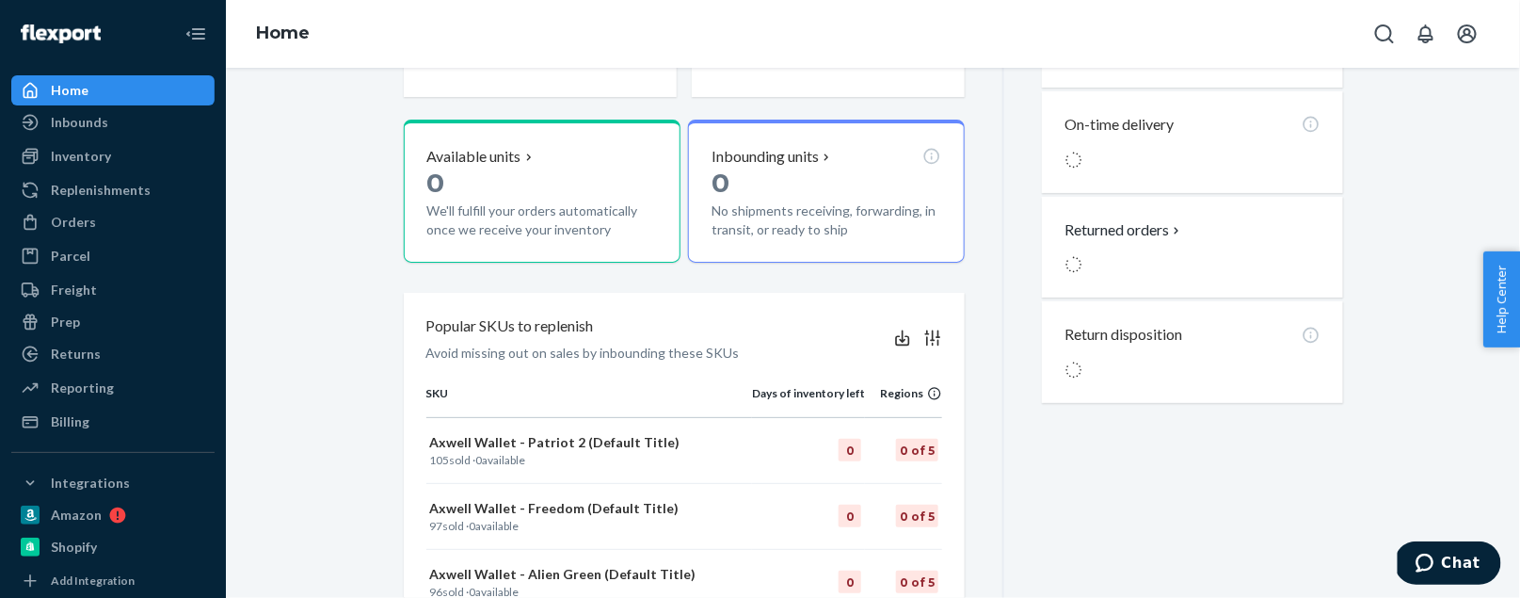
scroll to position [716, 0]
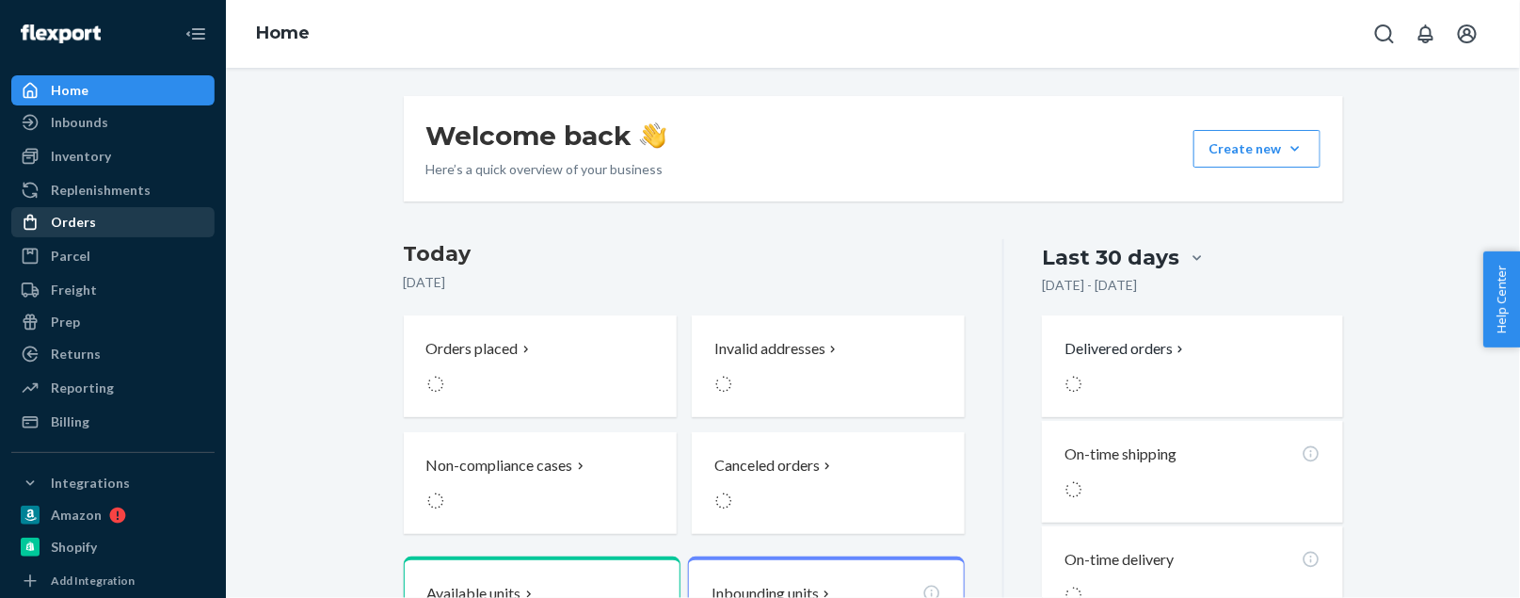
click at [71, 215] on div "Orders" at bounding box center [73, 222] width 45 height 19
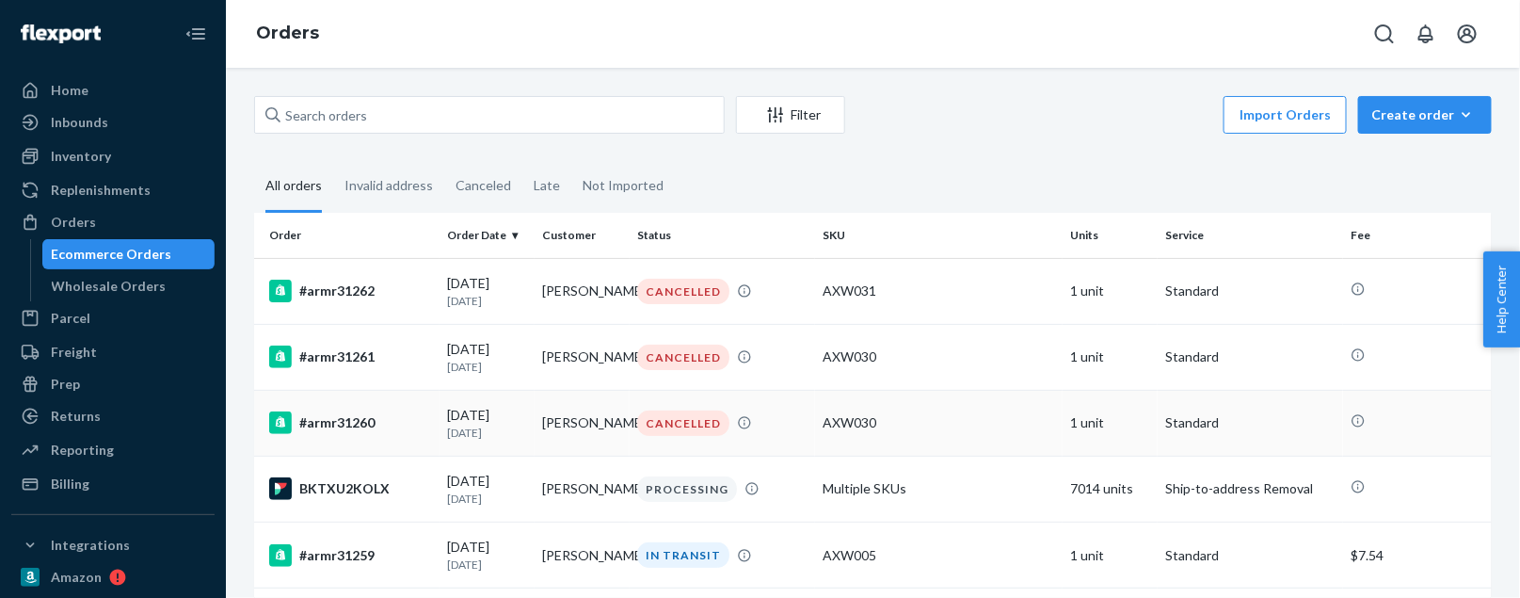
click at [340, 419] on div "#armr31260" at bounding box center [350, 422] width 163 height 23
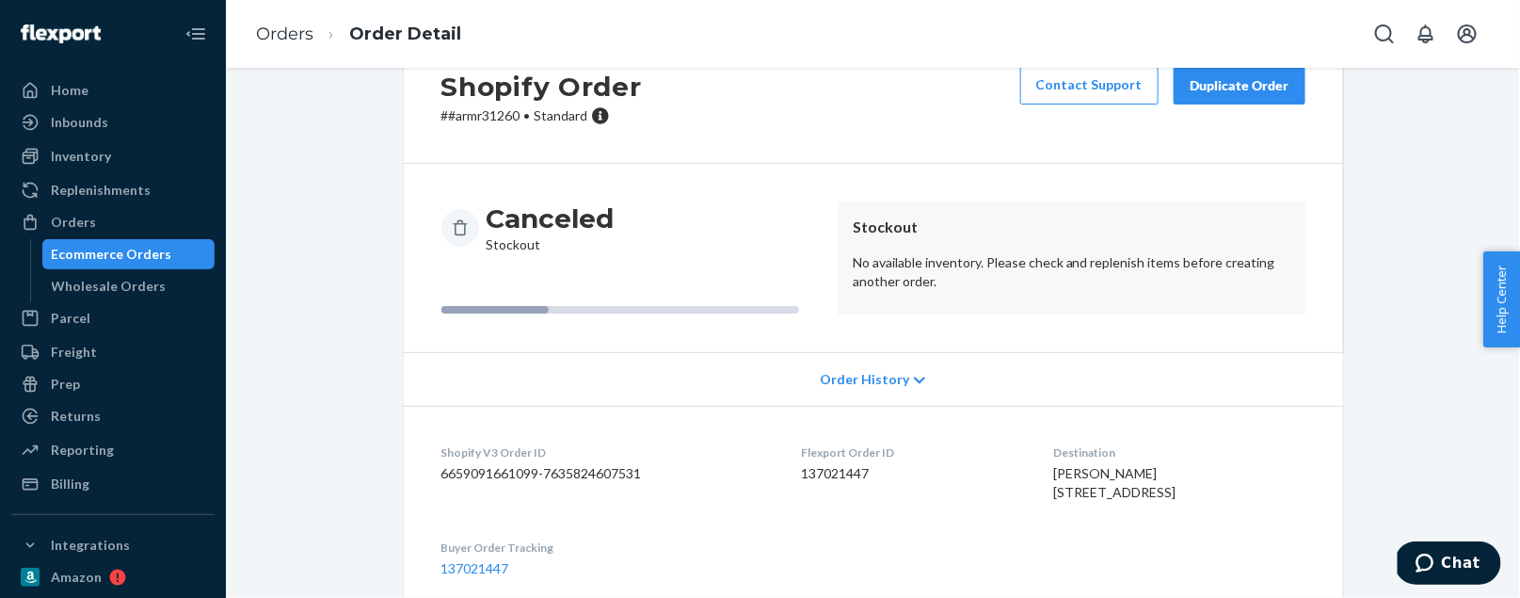
click at [97, 261] on div "Ecommerce Orders" at bounding box center [112, 254] width 120 height 19
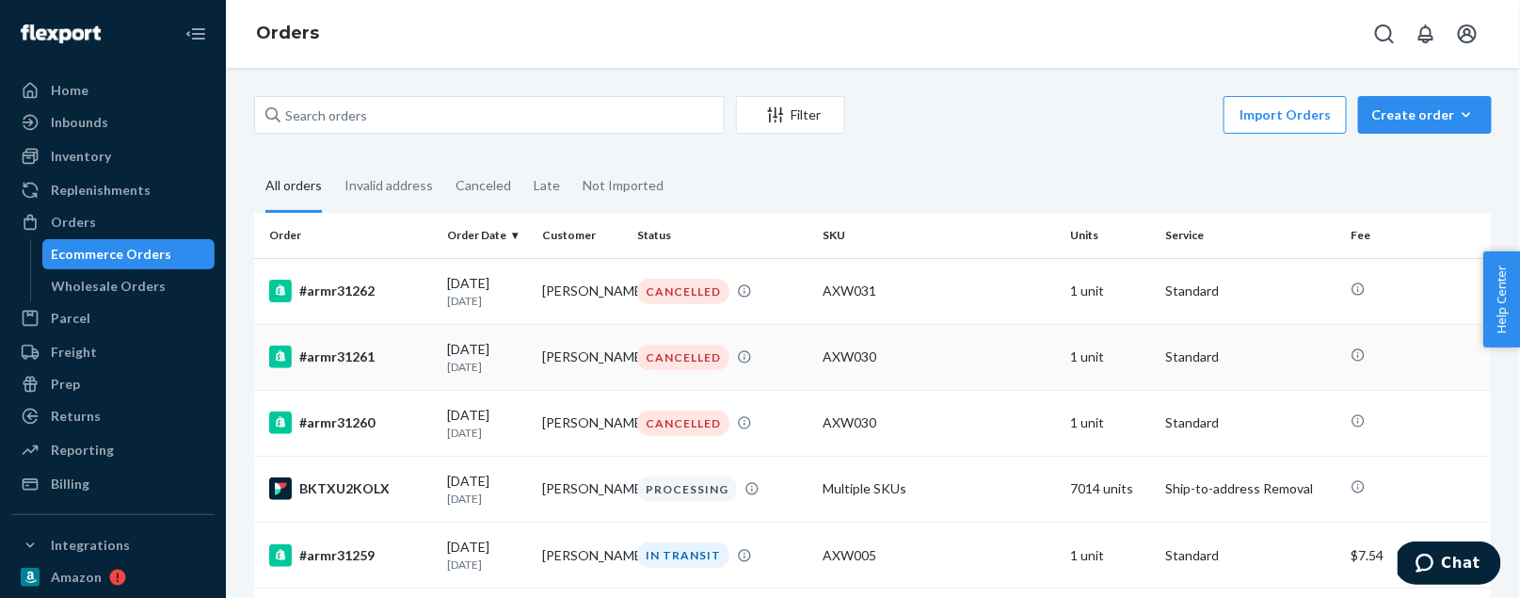
scroll to position [53, 0]
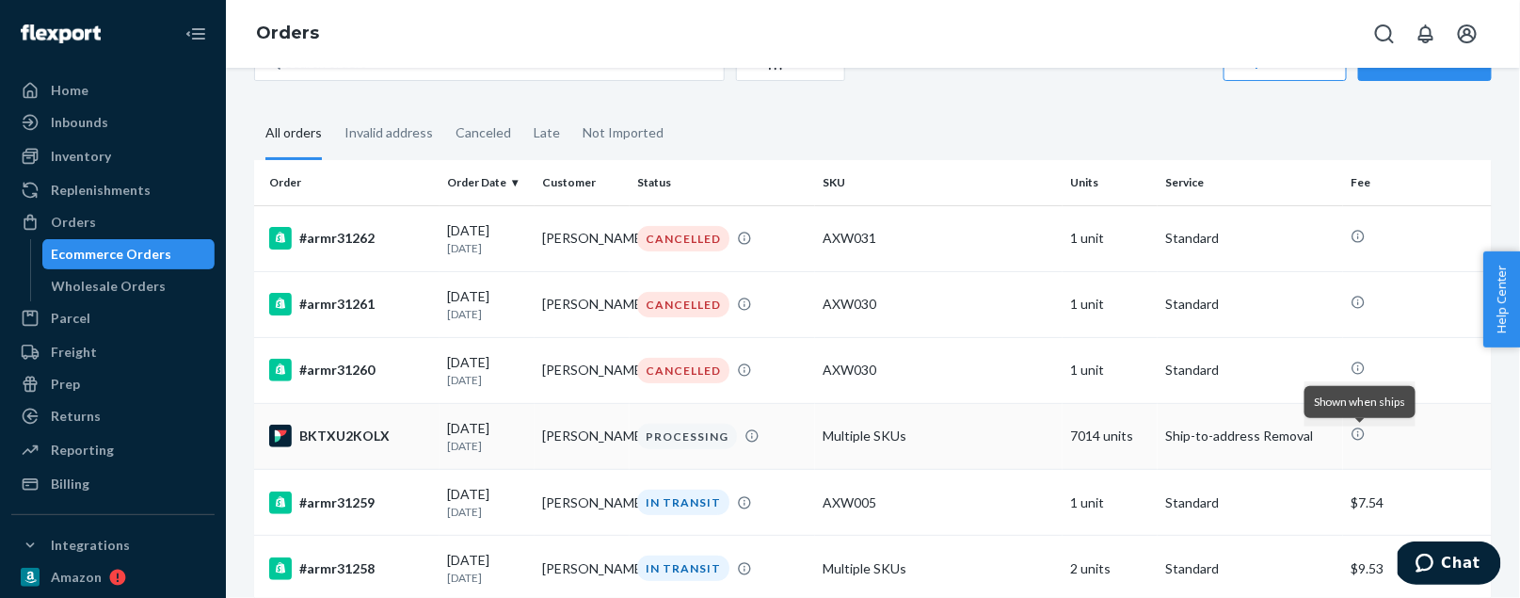
click at [1360, 441] on icon at bounding box center [1358, 433] width 15 height 15
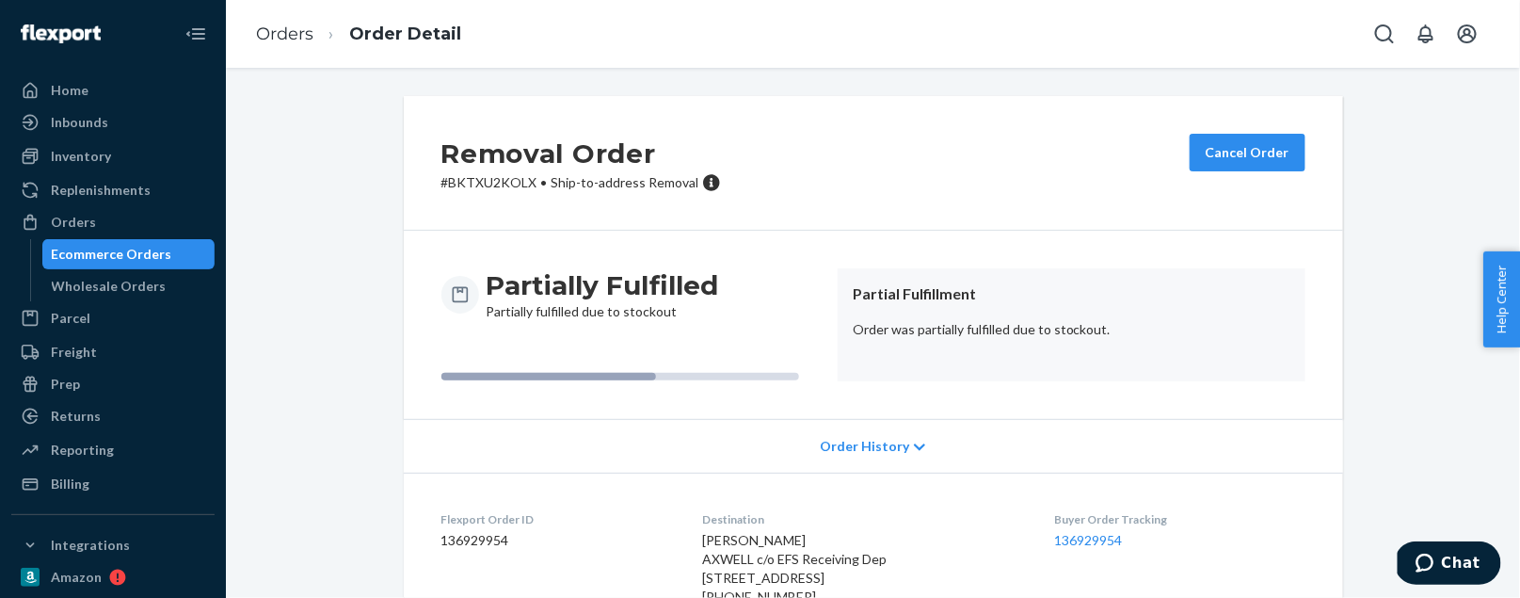
click at [124, 251] on div "Ecommerce Orders" at bounding box center [112, 254] width 120 height 19
